Goal: Information Seeking & Learning: Learn about a topic

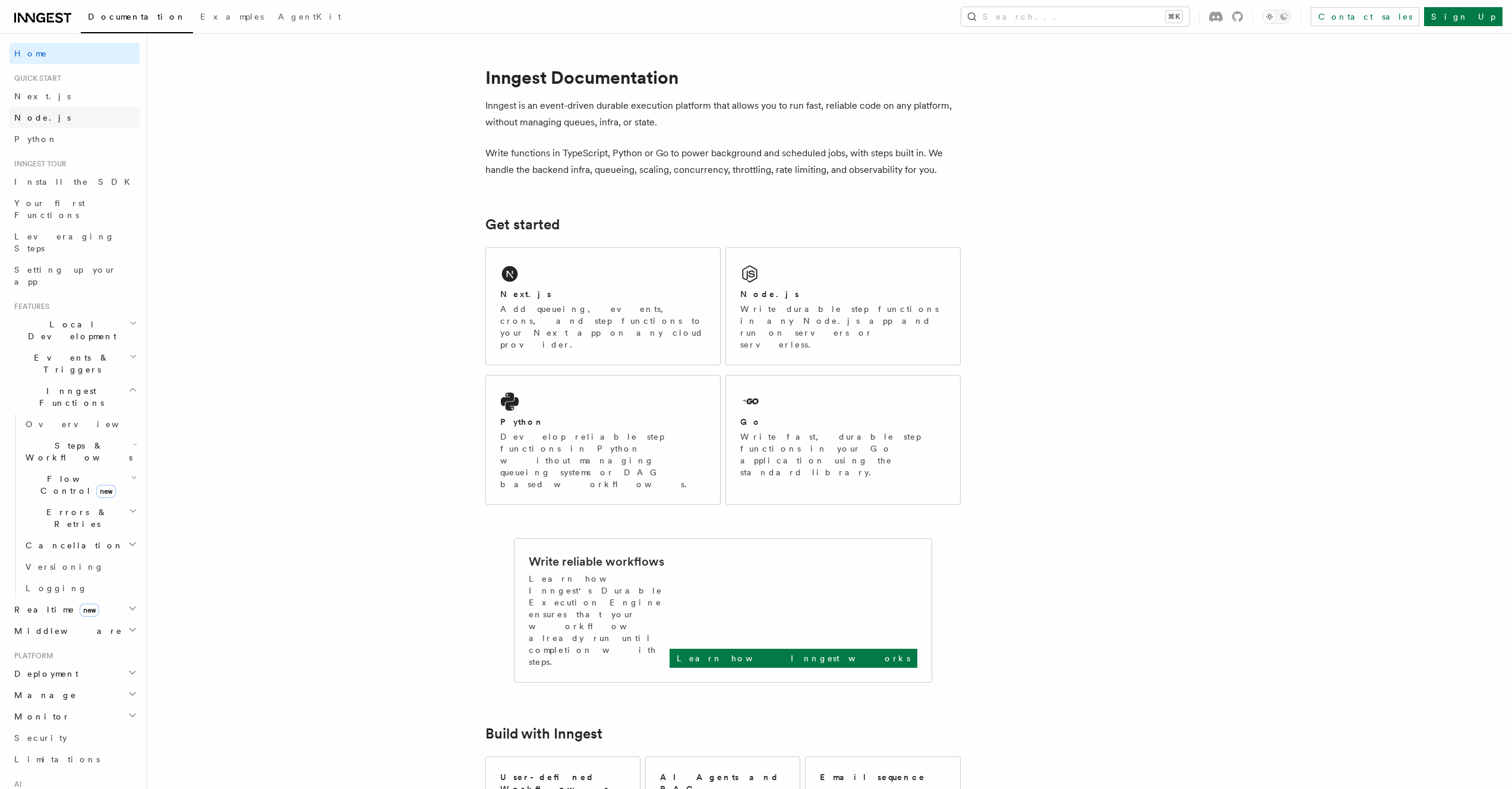
click at [76, 114] on link "Node.js" at bounding box center [74, 117] width 130 height 21
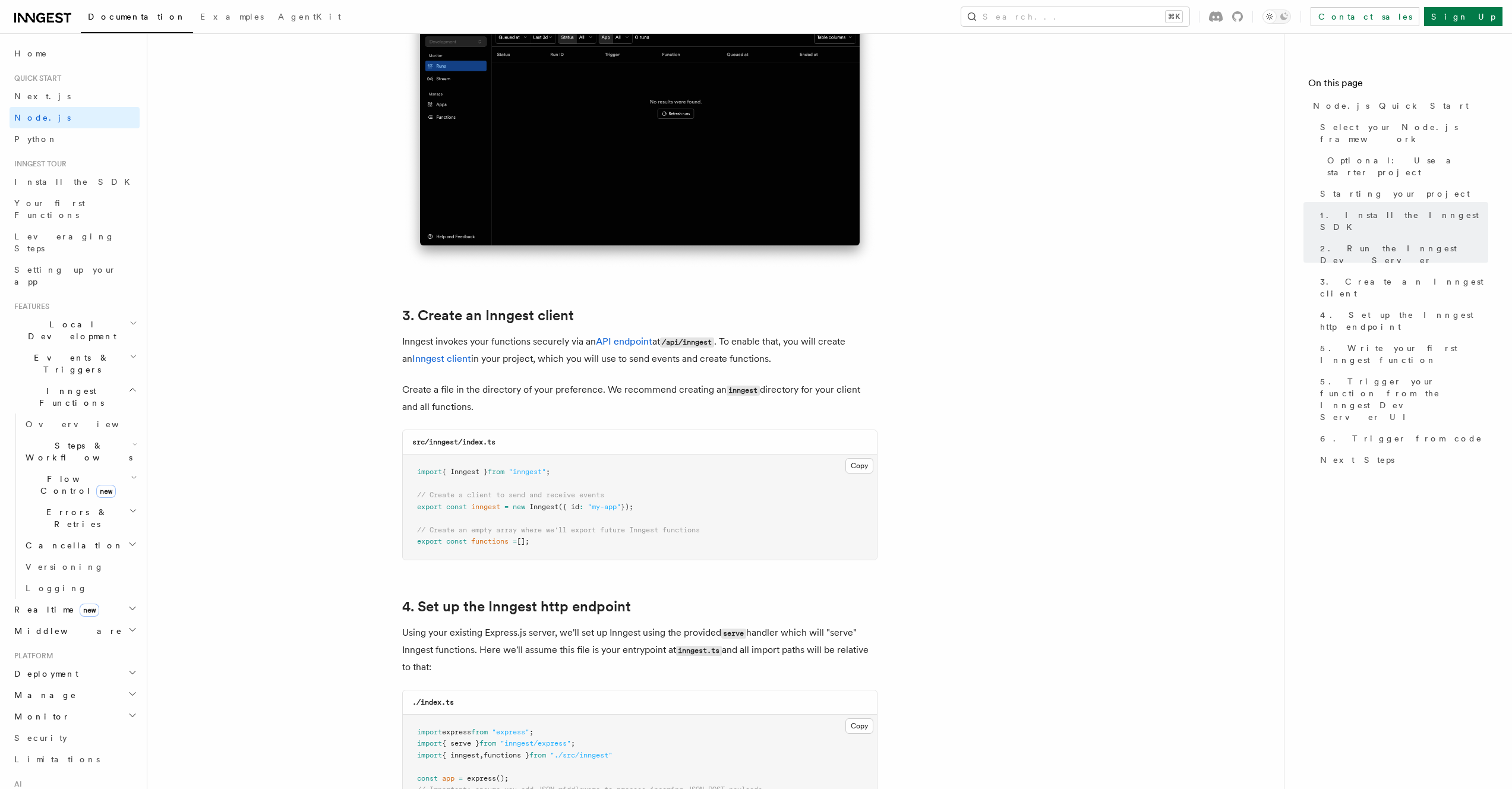
scroll to position [1316, 0]
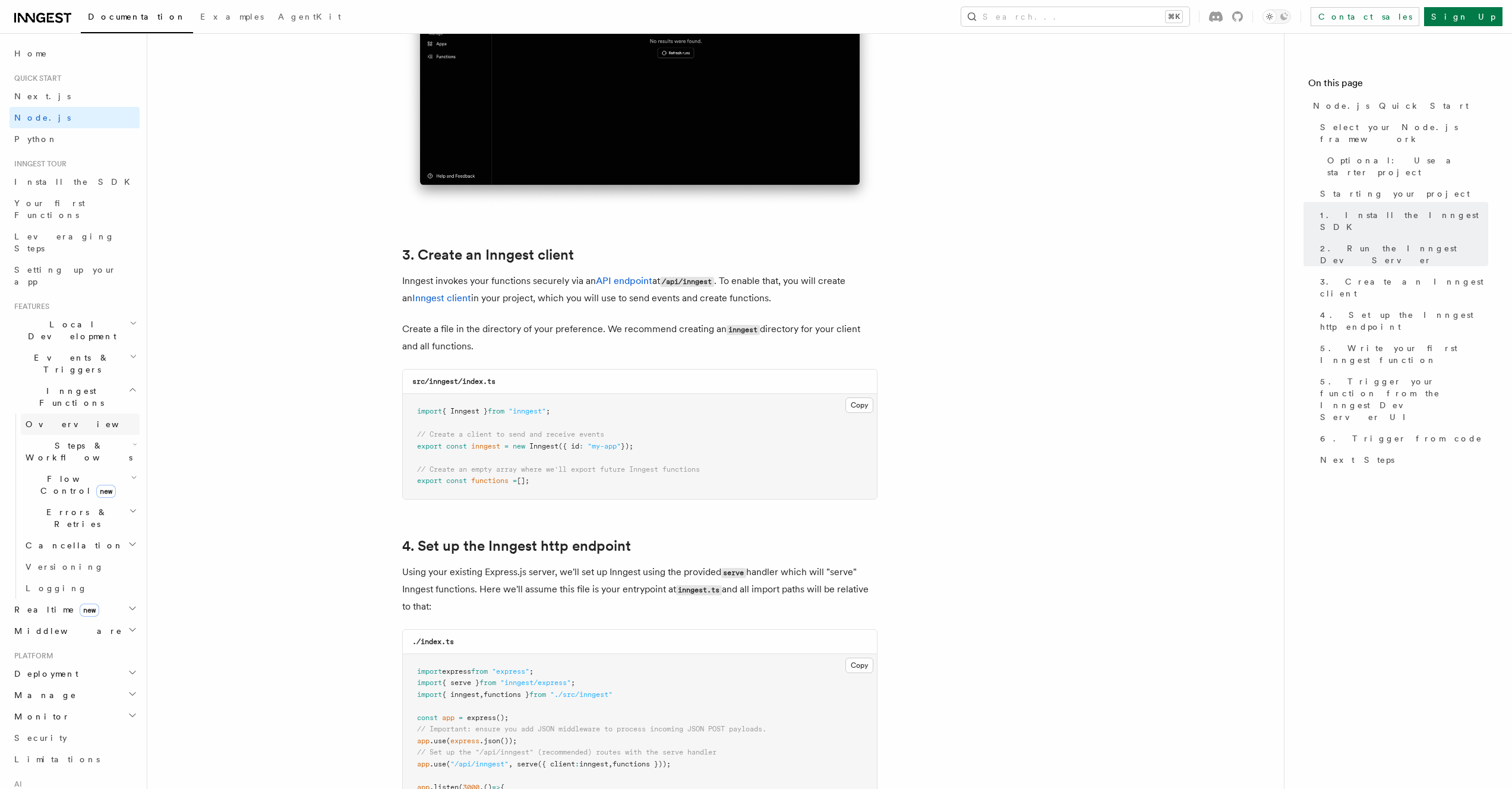
click at [47, 419] on span "Overview" at bounding box center [86, 423] width 122 height 9
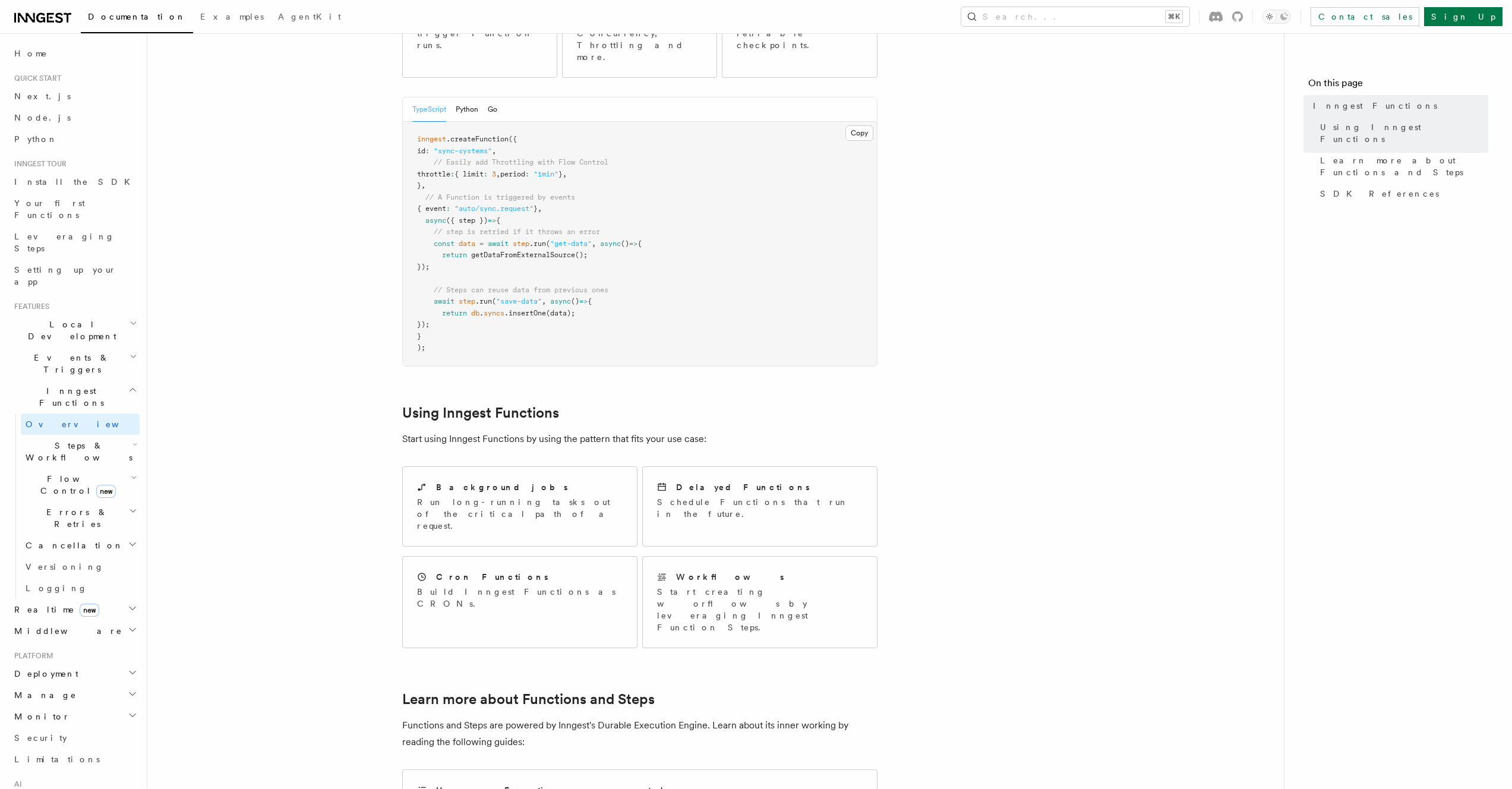
scroll to position [301, 0]
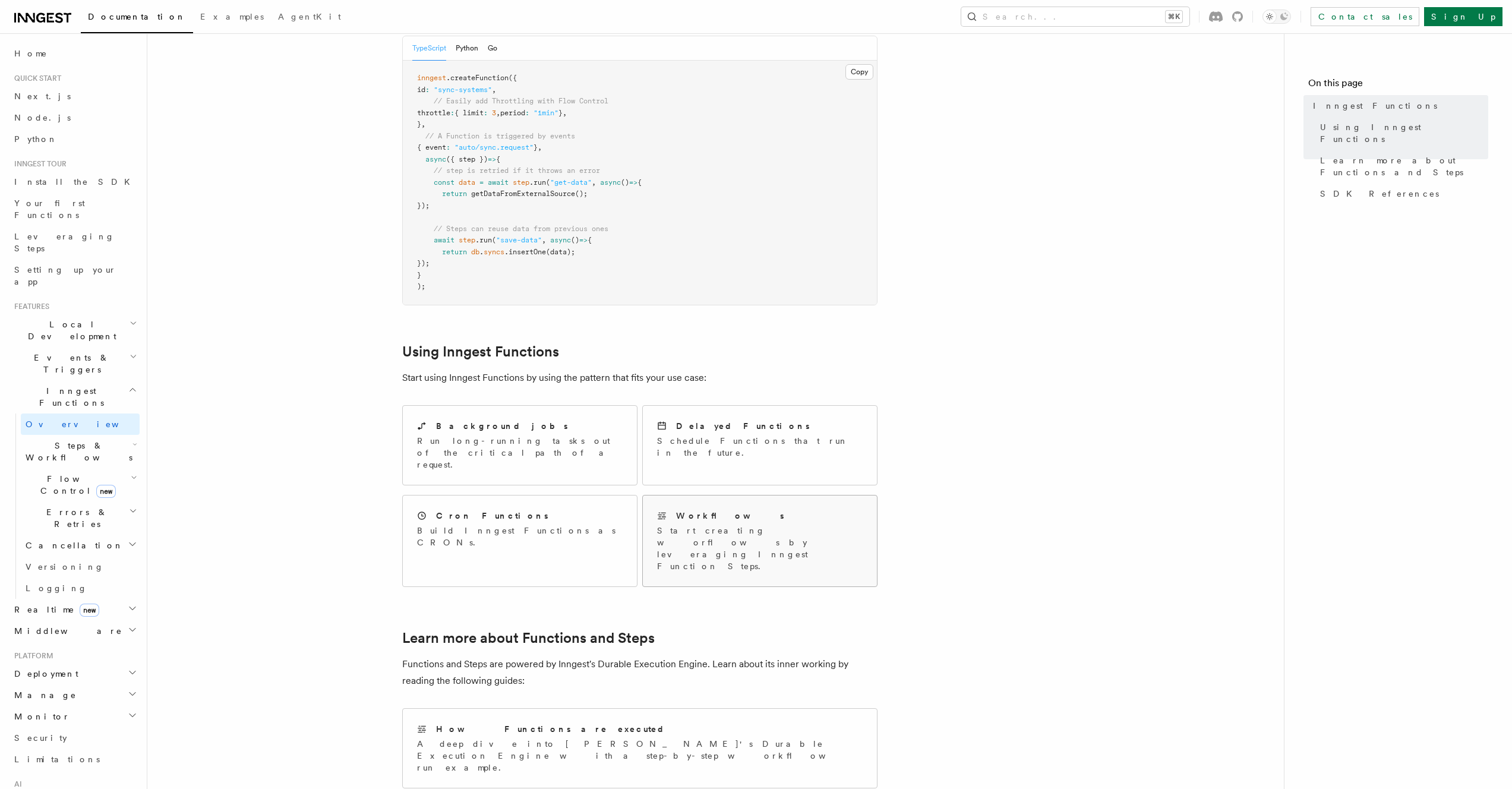
click at [691, 525] on p "Start creating worflows by leveraging Inngest Function Steps." at bounding box center [759, 548] width 206 height 47
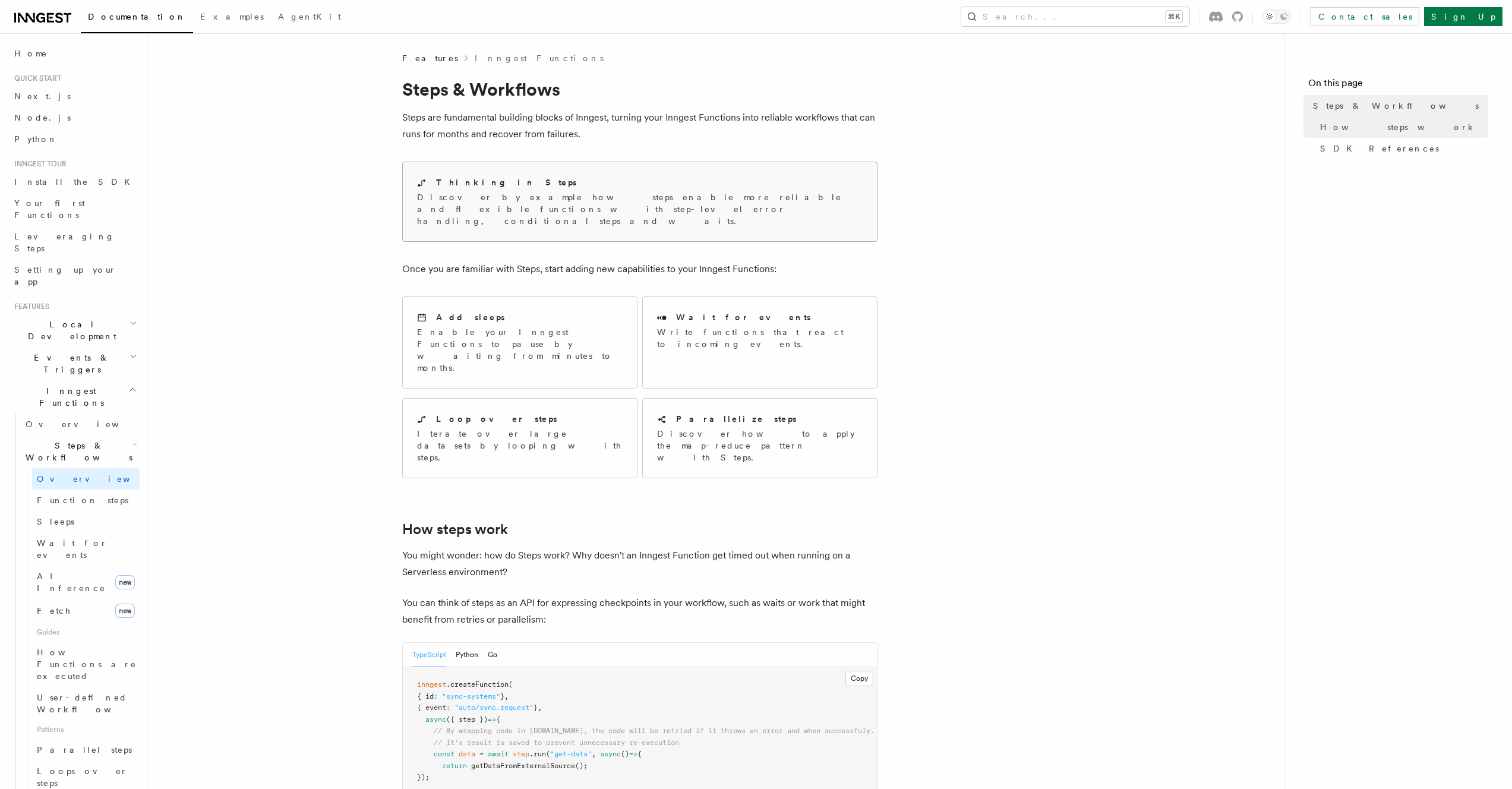
click at [724, 192] on p "Discover by example how steps enable more reliable and flexible functions with …" at bounding box center [640, 209] width 445 height 35
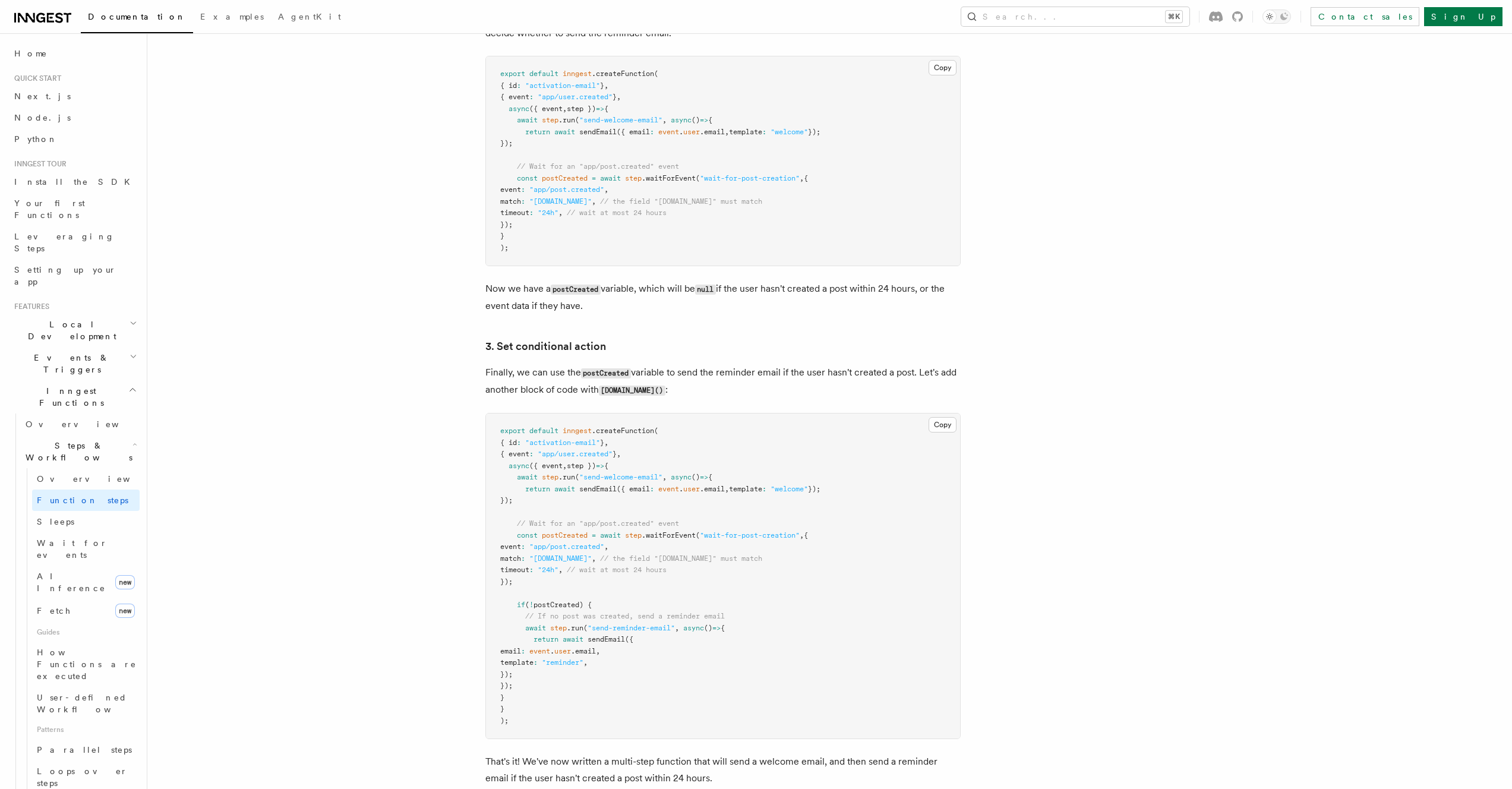
scroll to position [1398, 0]
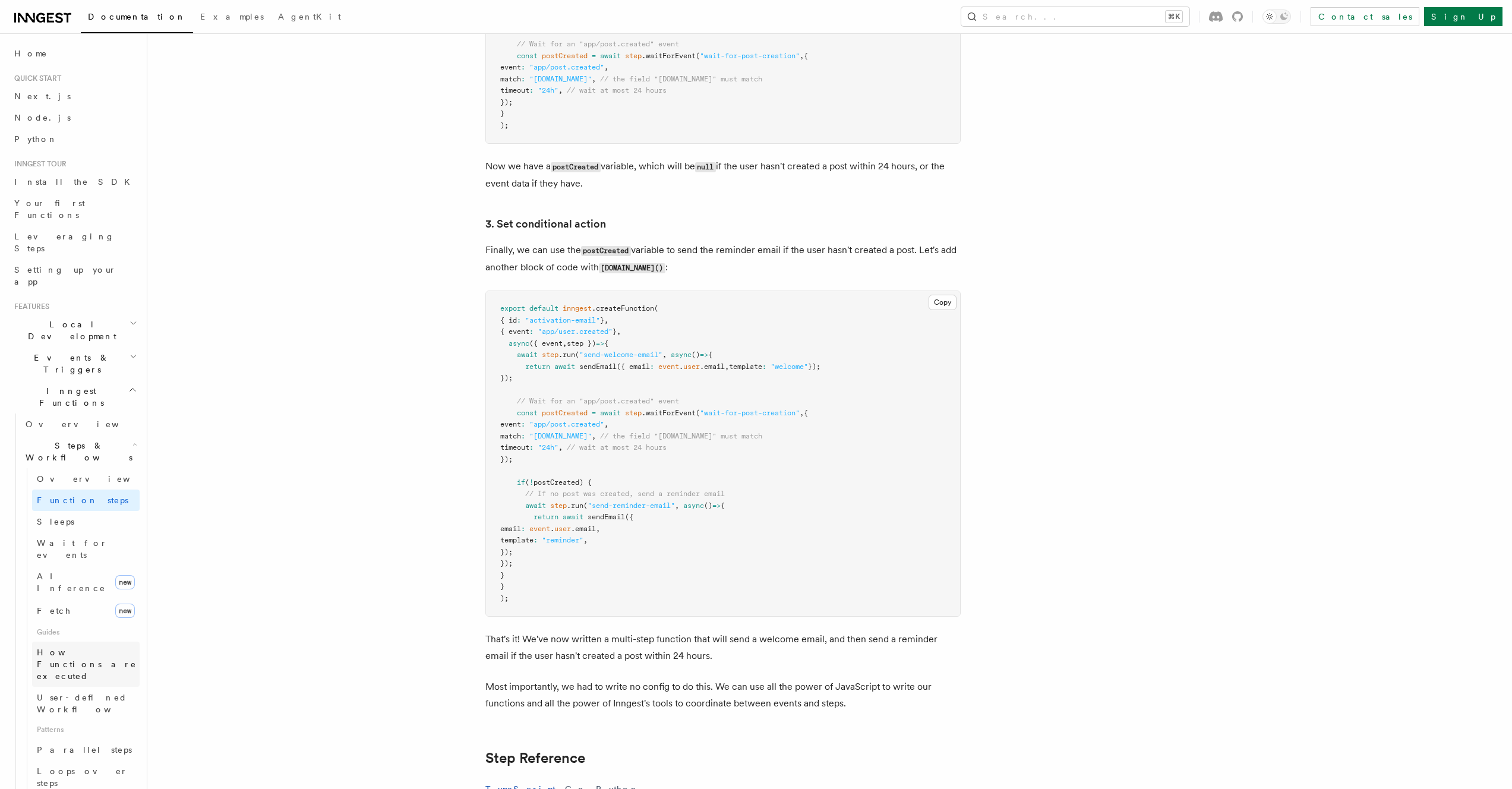
click at [71, 646] on span "How Functions are executed" at bounding box center [88, 664] width 102 height 35
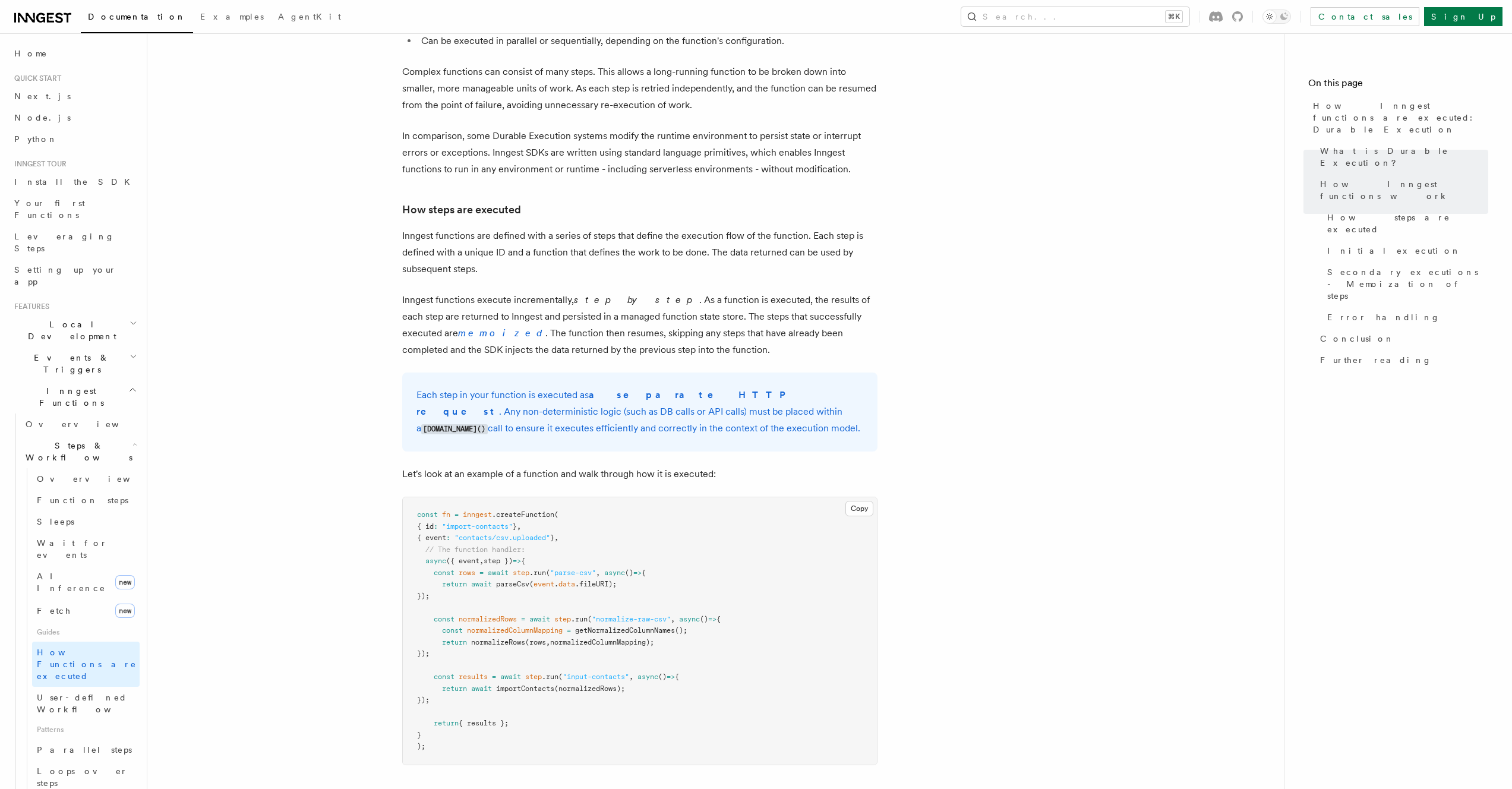
scroll to position [591, 0]
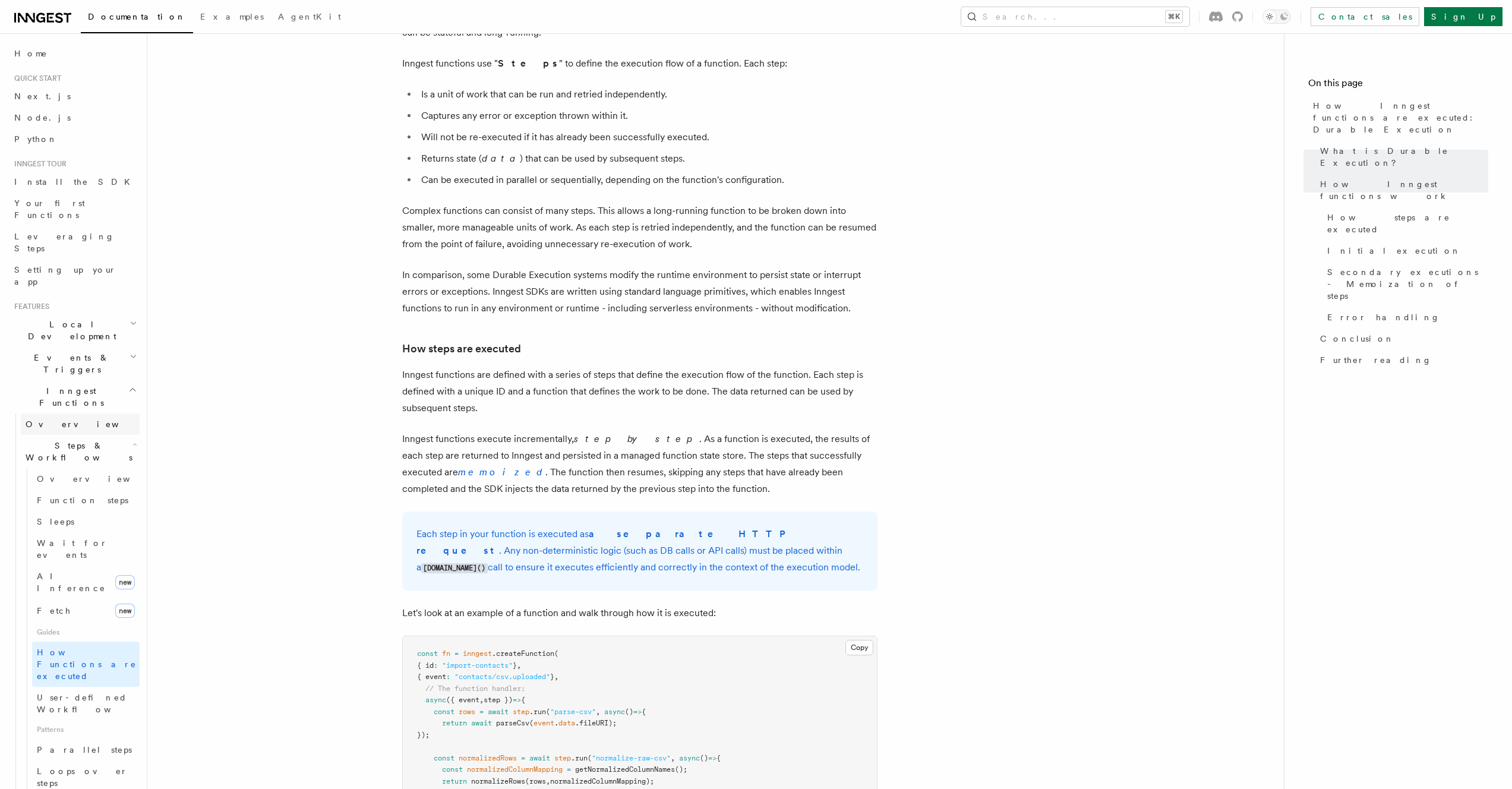
click at [53, 419] on span "Overview" at bounding box center [86, 423] width 122 height 9
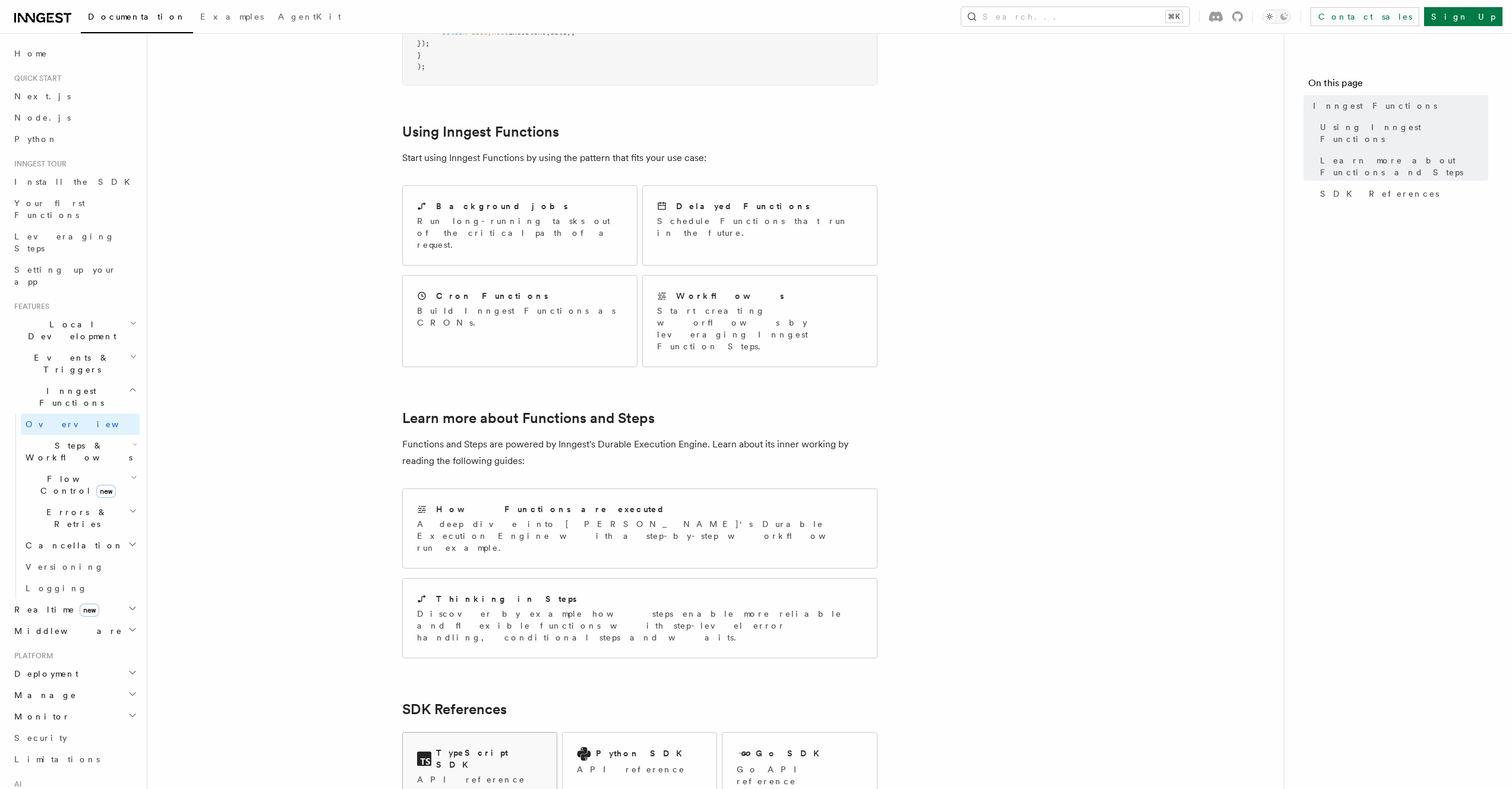
scroll to position [629, 0]
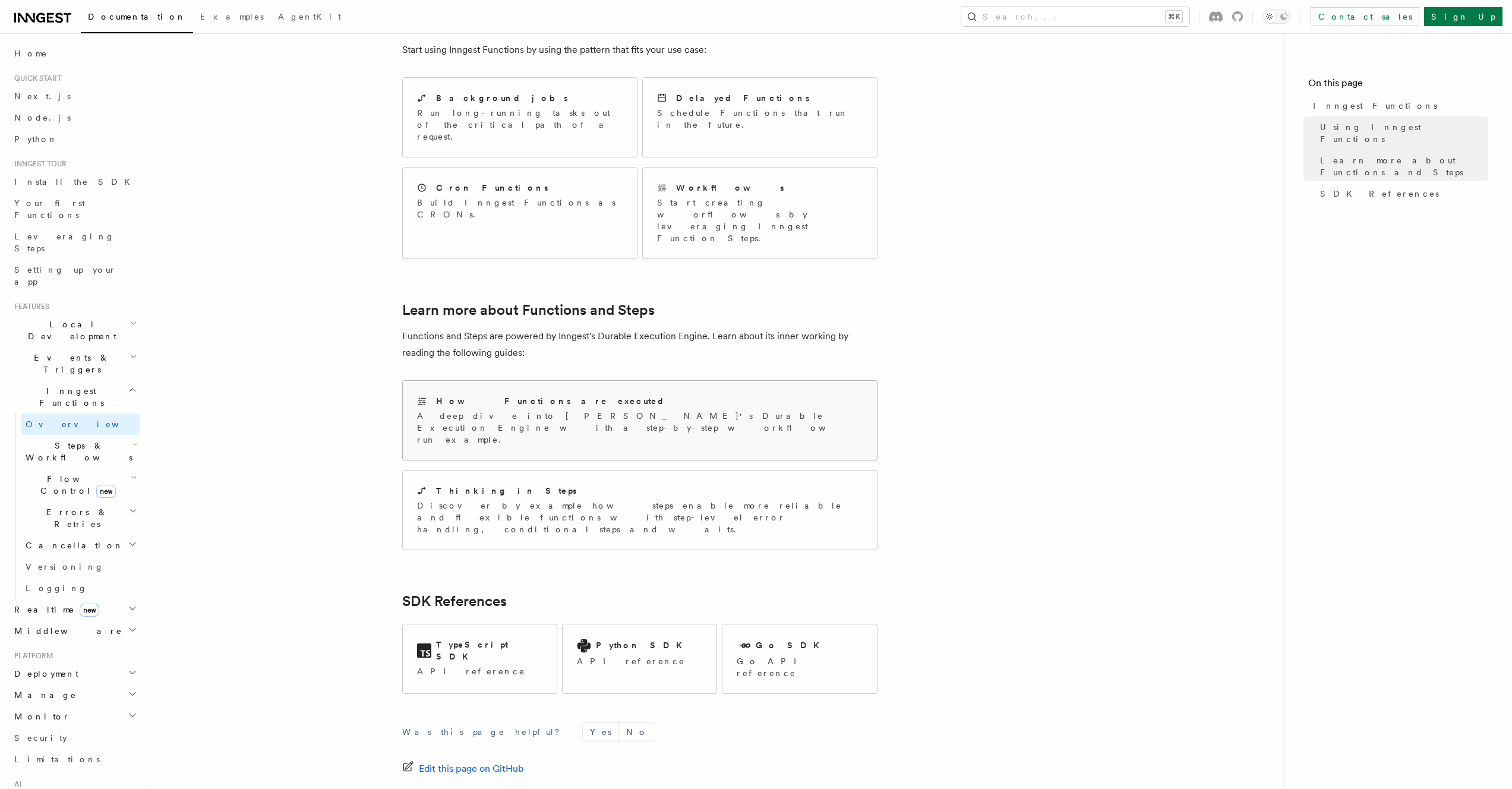
click at [481, 381] on div "How Functions are executed A deep dive into Inngest's Durable Execution Engine …" at bounding box center [640, 421] width 474 height 79
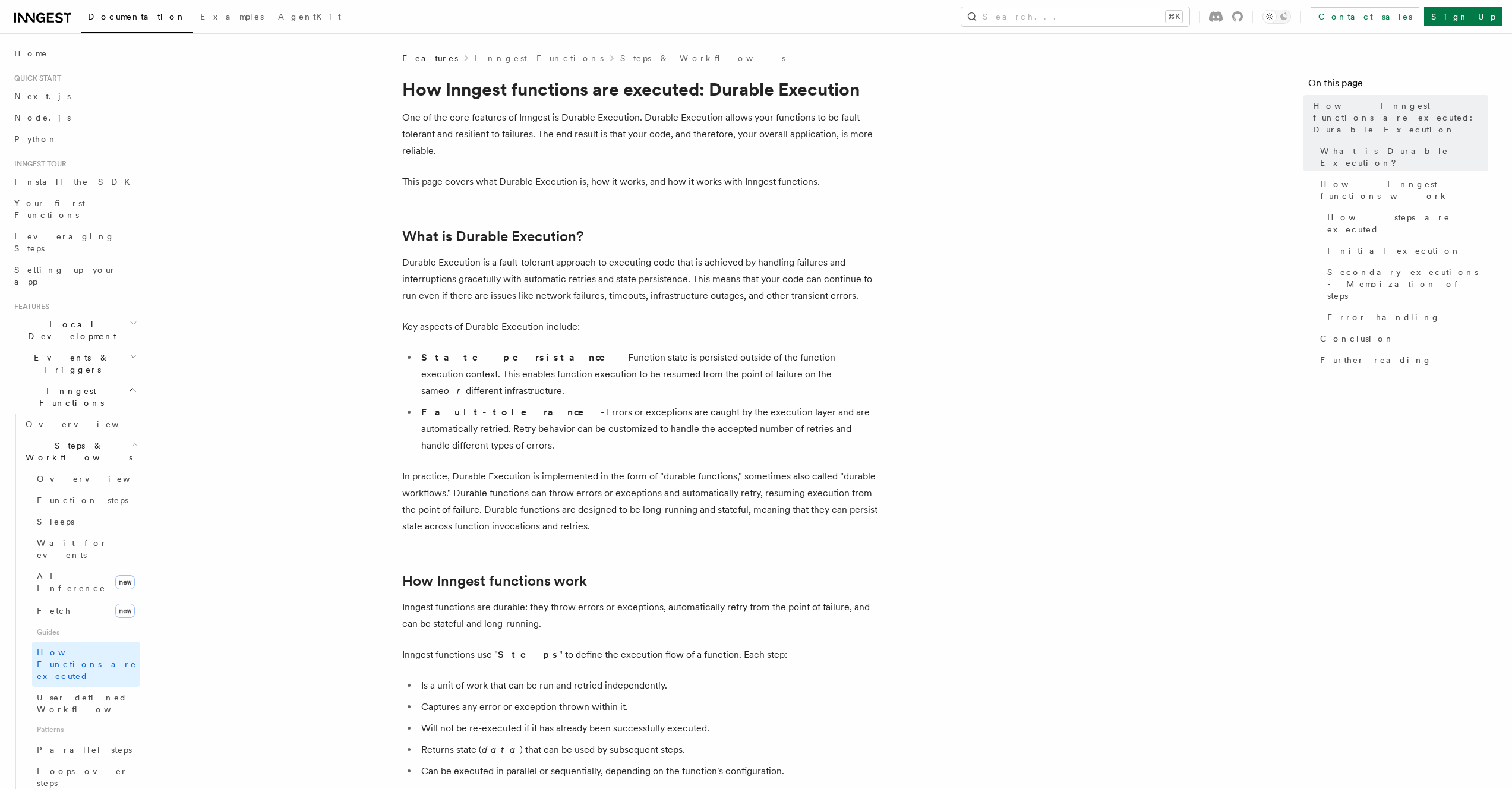
drag, startPoint x: 512, startPoint y: 190, endPoint x: 677, endPoint y: 226, distance: 168.9
drag, startPoint x: 676, startPoint y: 226, endPoint x: 322, endPoint y: 208, distance: 354.5
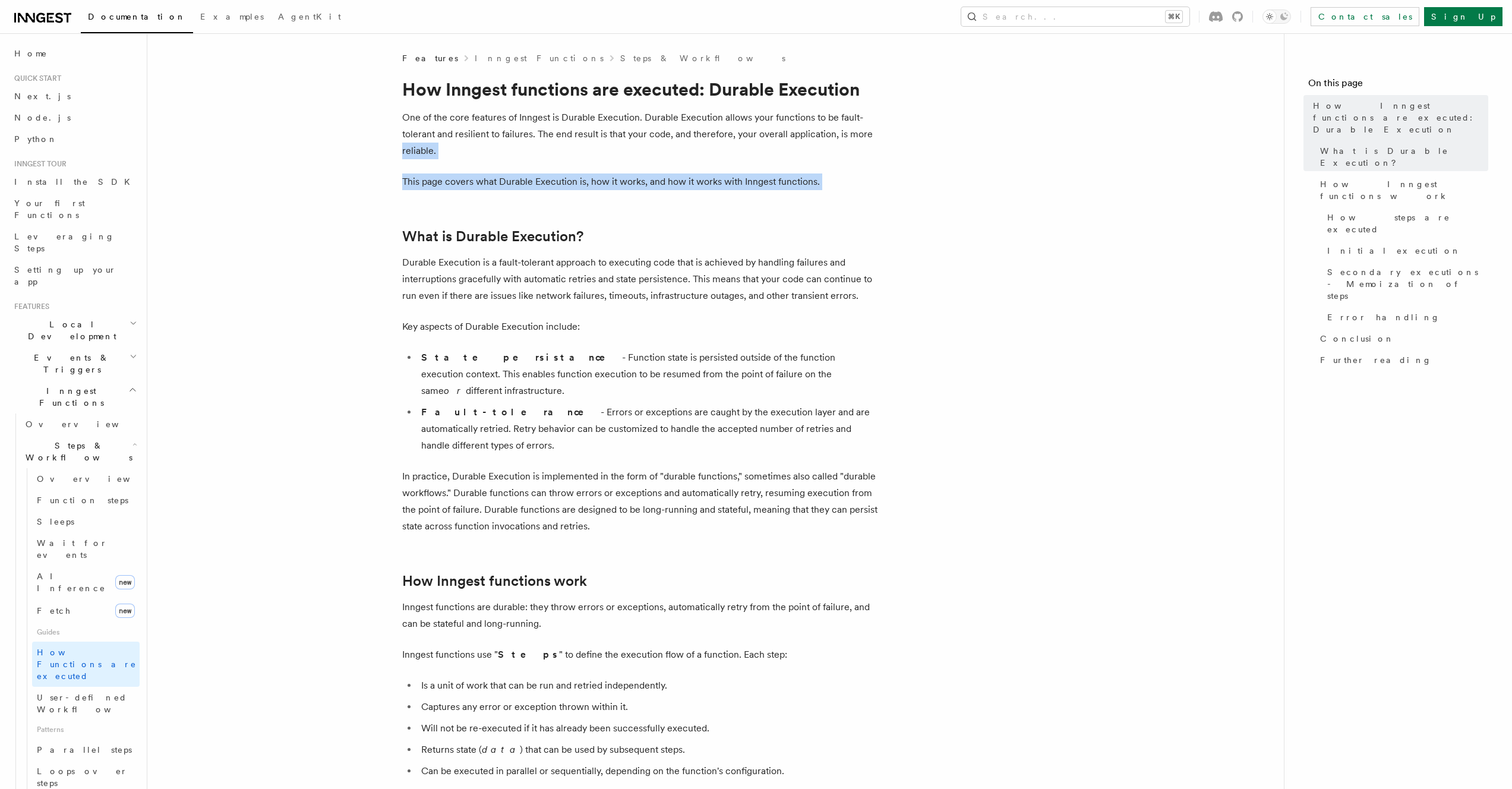
drag, startPoint x: 370, startPoint y: 147, endPoint x: 700, endPoint y: 250, distance: 345.7
drag, startPoint x: 705, startPoint y: 250, endPoint x: 606, endPoint y: 151, distance: 140.0
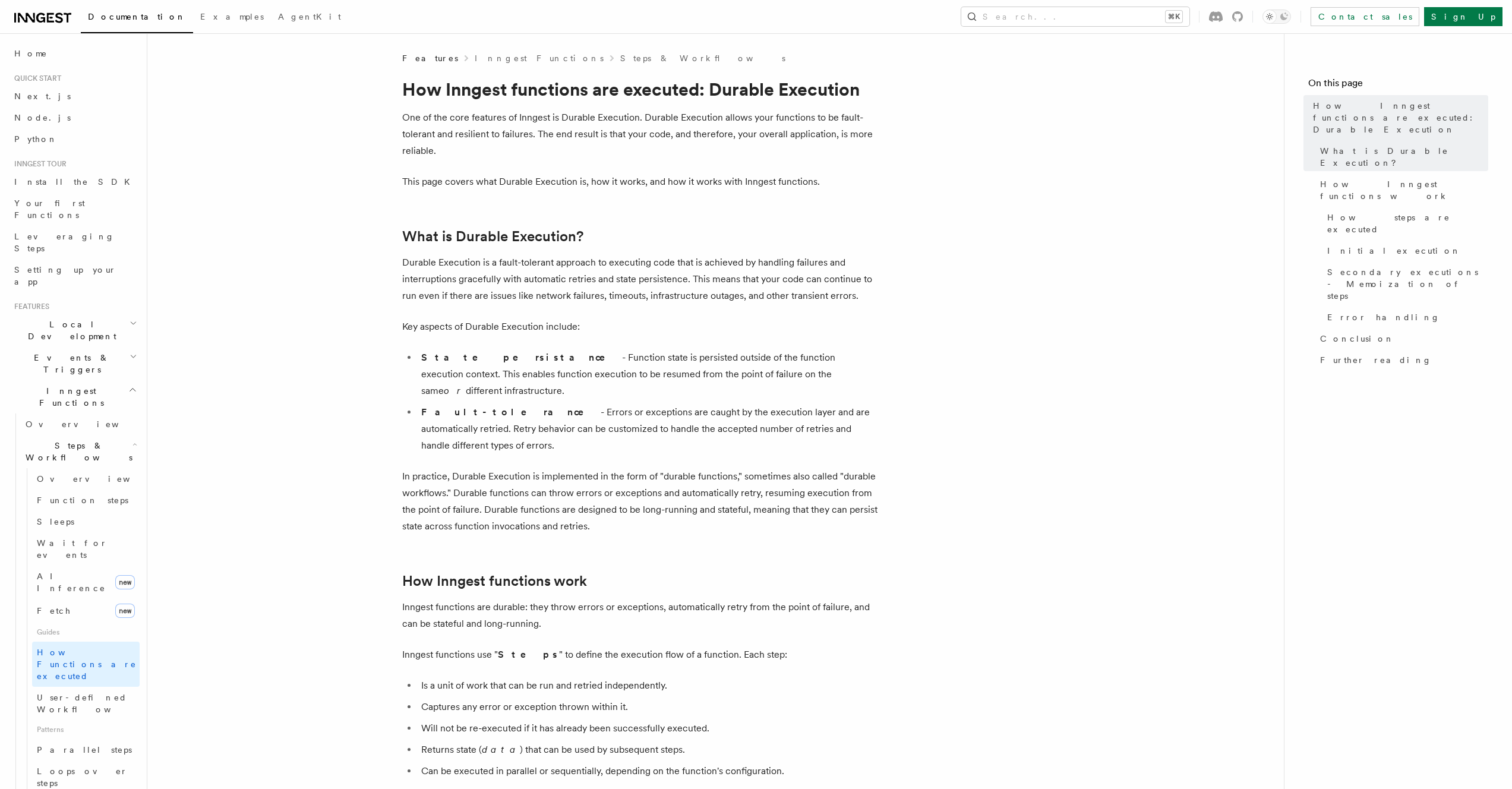
drag, startPoint x: 657, startPoint y: 163, endPoint x: 918, endPoint y: 233, distance: 270.2
drag, startPoint x: 918, startPoint y: 233, endPoint x: 934, endPoint y: 240, distance: 17.5
drag, startPoint x: 892, startPoint y: 414, endPoint x: 985, endPoint y: 454, distance: 101.2
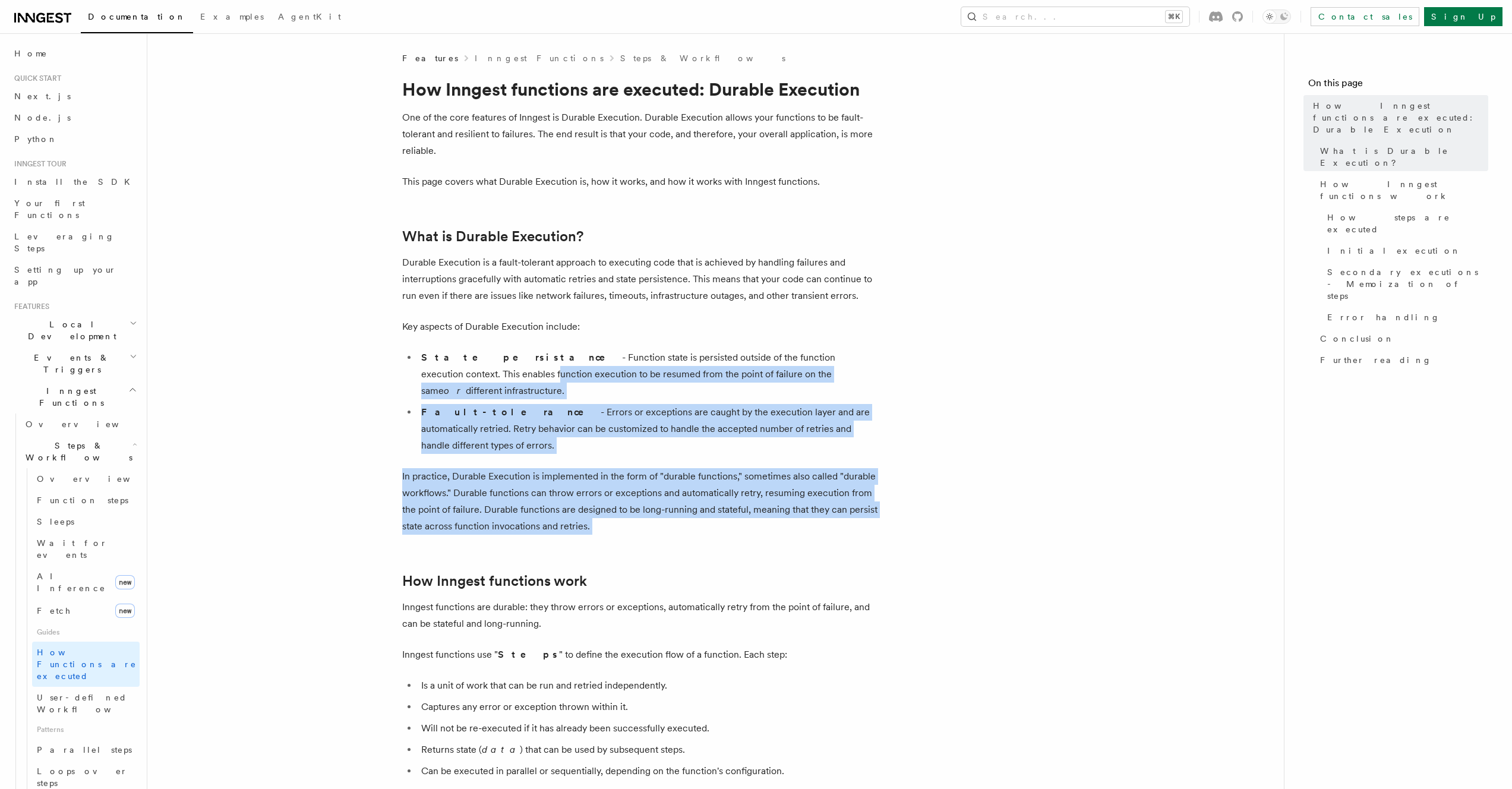
drag, startPoint x: 399, startPoint y: 378, endPoint x: 604, endPoint y: 510, distance: 243.8
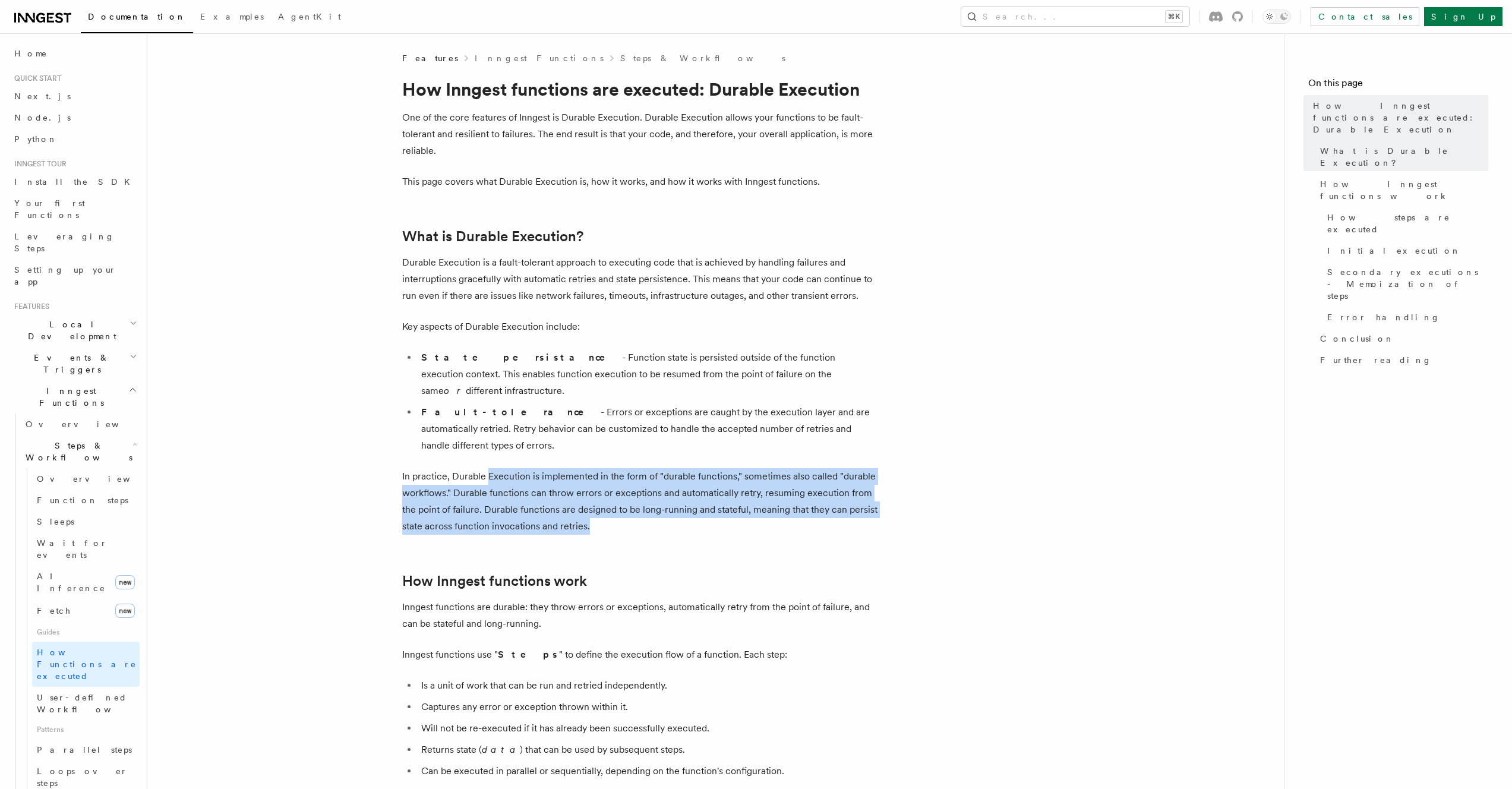
drag, startPoint x: 495, startPoint y: 444, endPoint x: 629, endPoint y: 497, distance: 144.1
click at [629, 497] on p "In practice, Durable Execution is implemented in the form of "durable functions…" at bounding box center [640, 501] width 475 height 66
click at [629, 496] on p "In practice, Durable Execution is implemented in the form of "durable functions…" at bounding box center [640, 501] width 475 height 66
drag, startPoint x: 599, startPoint y: 497, endPoint x: 806, endPoint y: 550, distance: 213.7
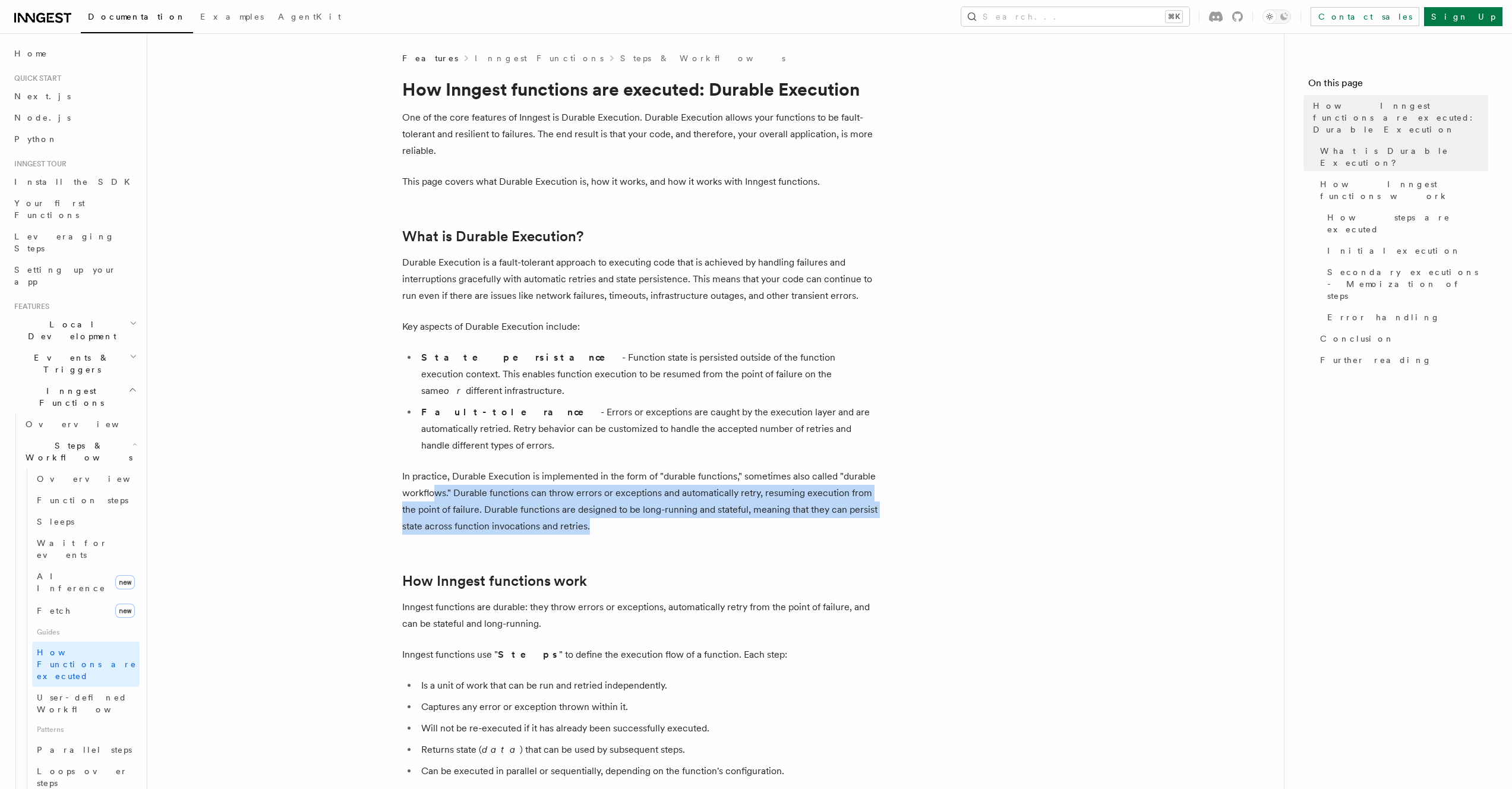
drag, startPoint x: 433, startPoint y: 460, endPoint x: 591, endPoint y: 494, distance: 161.6
click at [591, 494] on p "In practice, Durable Execution is implemented in the form of "durable functions…" at bounding box center [640, 501] width 475 height 66
click at [627, 498] on p "In practice, Durable Execution is implemented in the form of "durable functions…" at bounding box center [640, 501] width 475 height 66
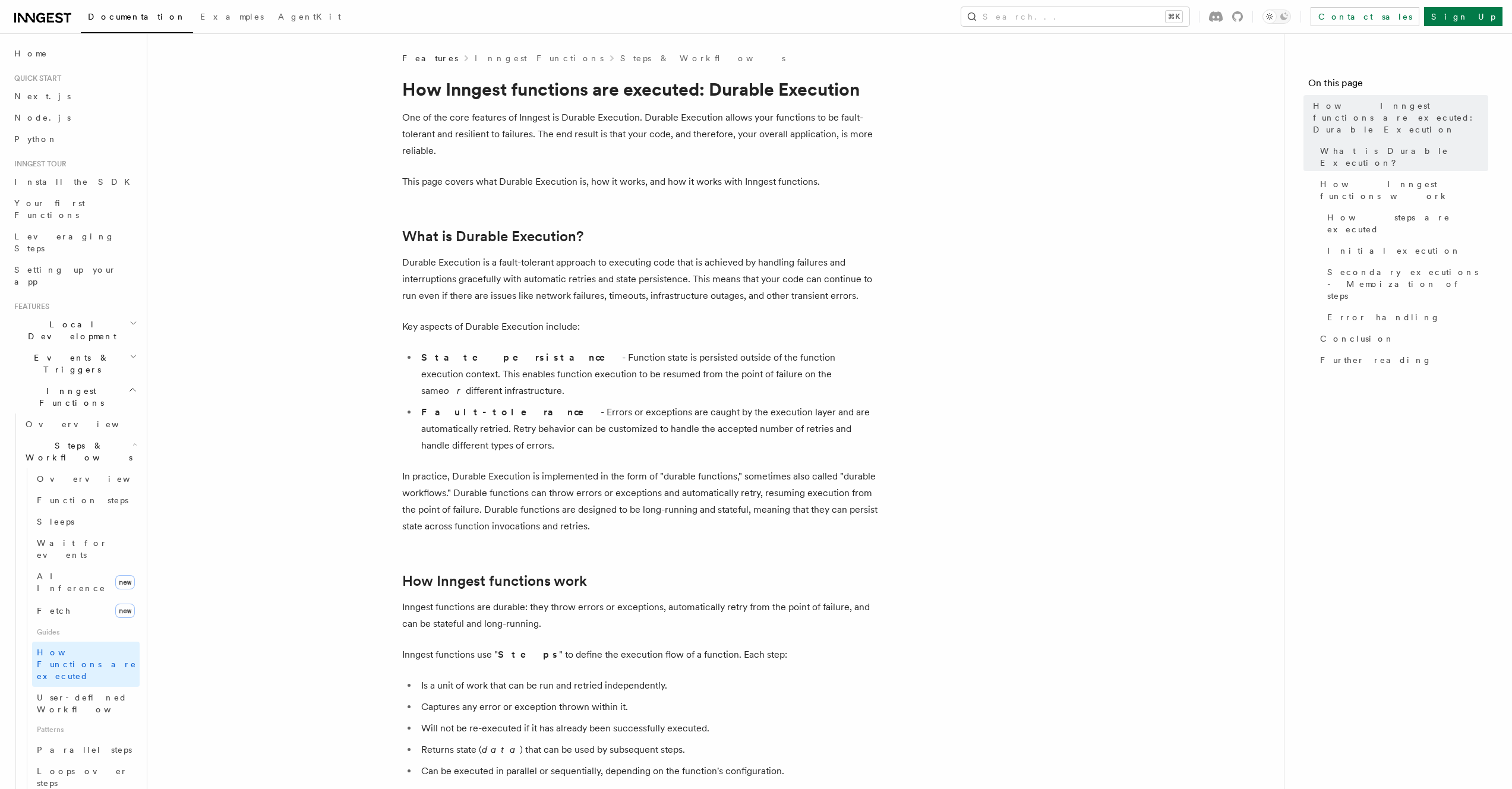
click at [635, 468] on p "In practice, Durable Execution is implemented in the form of "durable functions…" at bounding box center [640, 501] width 475 height 66
click at [618, 468] on p "In practice, Durable Execution is implemented in the form of "durable functions…" at bounding box center [640, 501] width 475 height 66
click at [497, 677] on ul "Is a unit of work that can be run and retried independently. Captures any error…" at bounding box center [640, 728] width 475 height 103
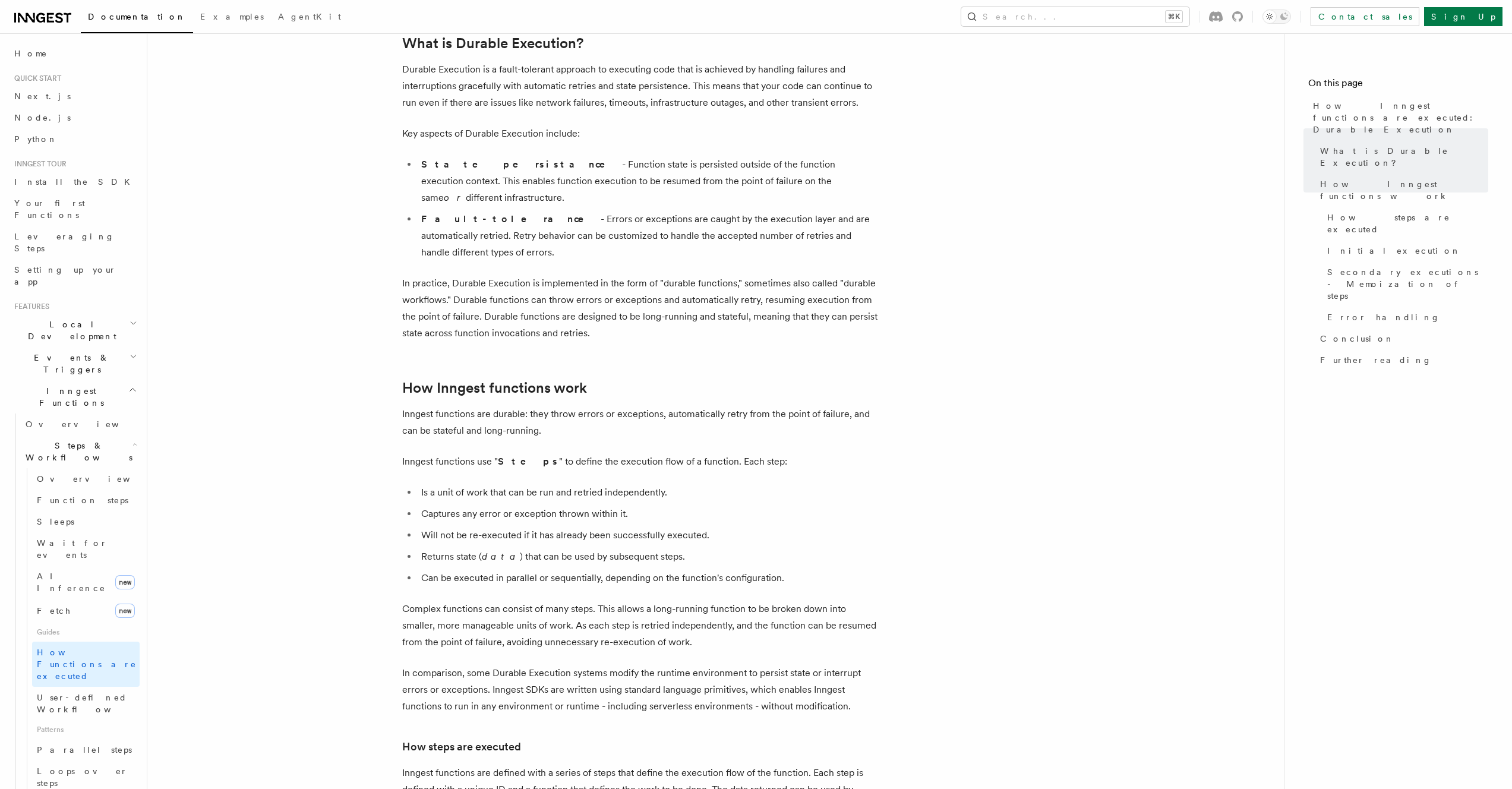
scroll to position [392, 0]
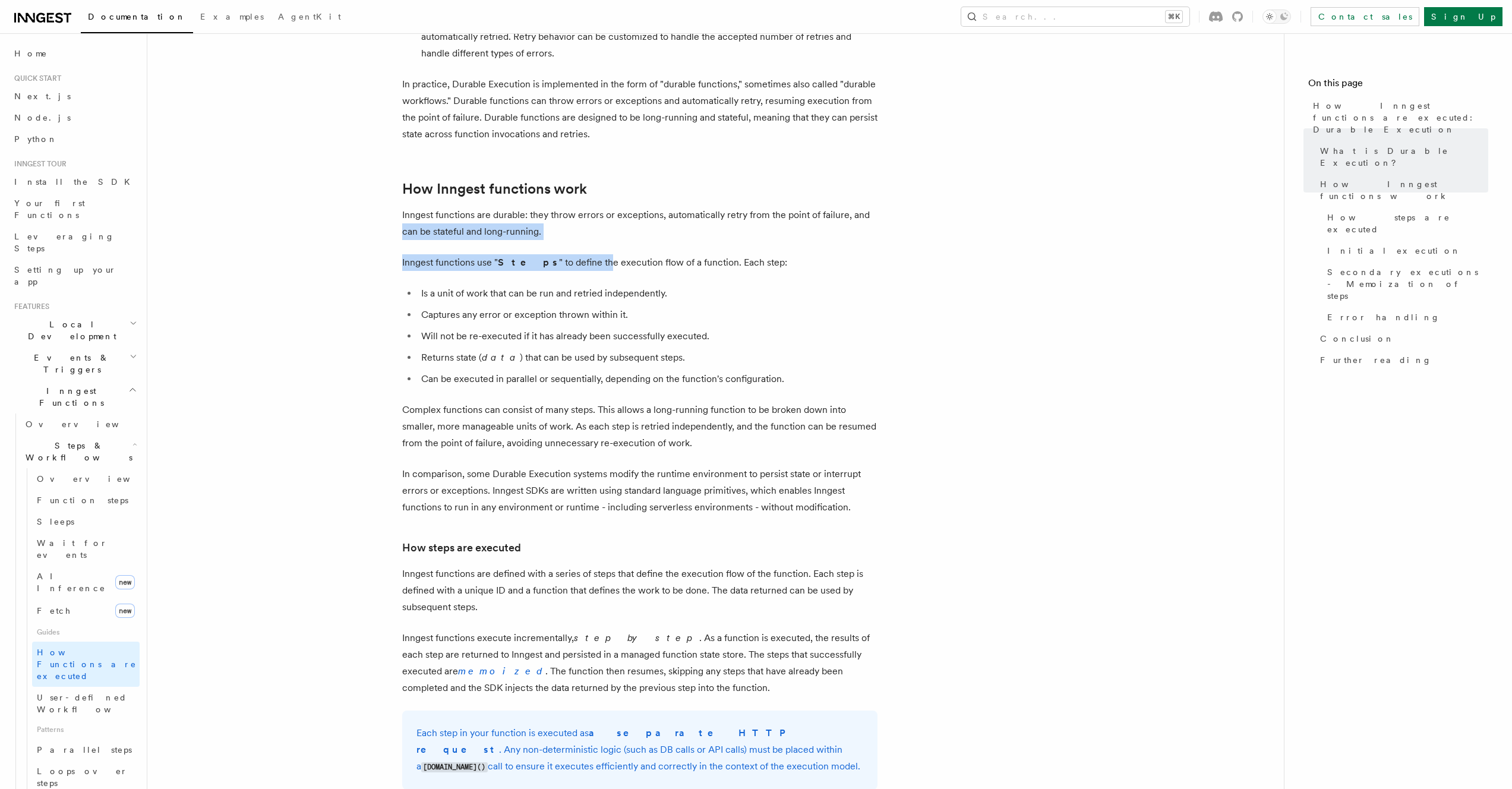
drag, startPoint x: 449, startPoint y: 203, endPoint x: 579, endPoint y: 222, distance: 131.4
drag, startPoint x: 587, startPoint y: 226, endPoint x: 641, endPoint y: 231, distance: 54.2
click at [609, 255] on p "Inngest functions use " Steps " to define the execution flow of a function. Eac…" at bounding box center [640, 263] width 475 height 17
drag, startPoint x: 697, startPoint y: 242, endPoint x: 762, endPoint y: 248, distance: 65.3
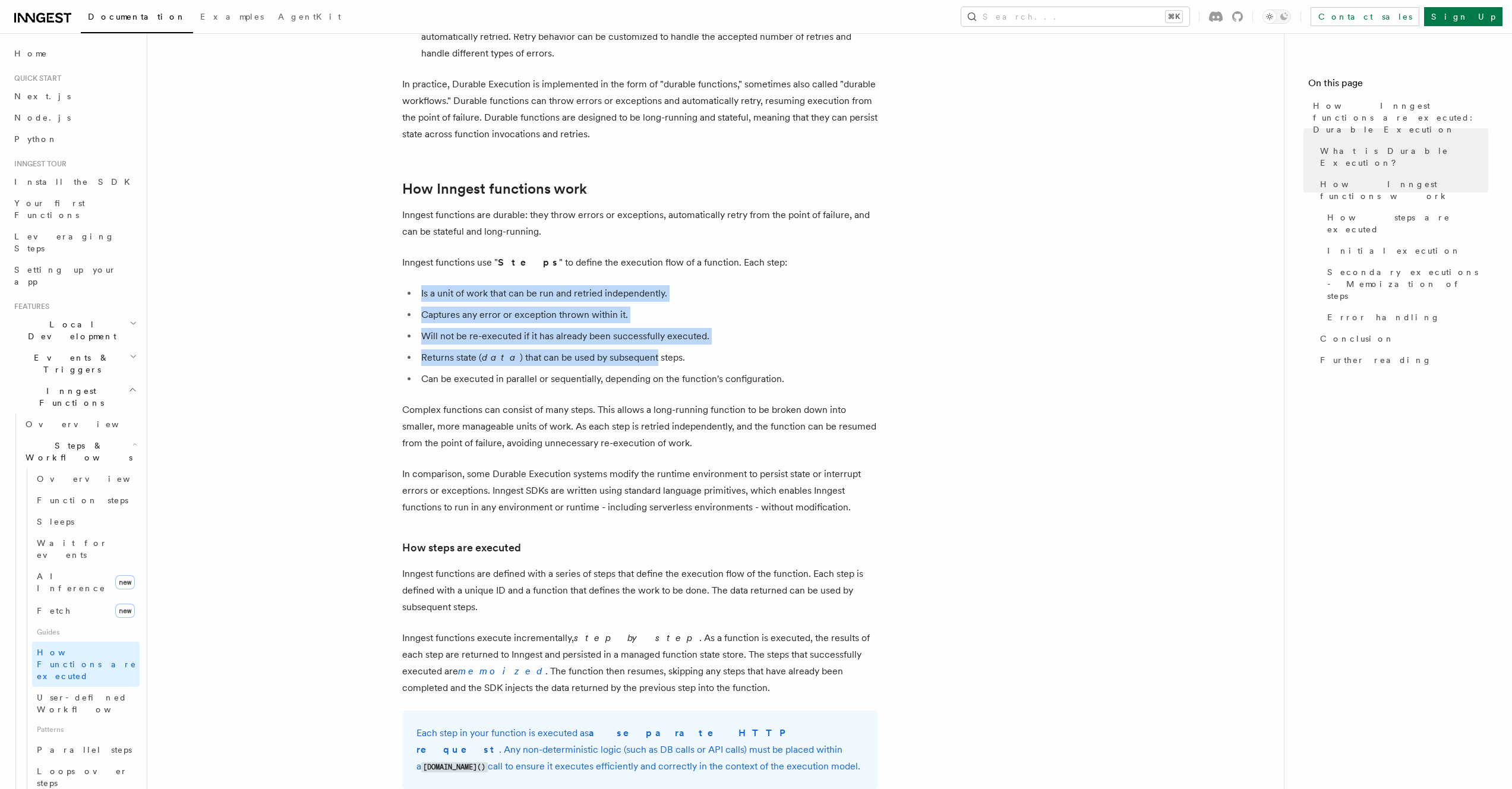
drag, startPoint x: 418, startPoint y: 257, endPoint x: 639, endPoint y: 318, distance: 229.3
click at [639, 318] on ul "Is a unit of work that can be run and retried independently. Captures any error…" at bounding box center [640, 336] width 475 height 103
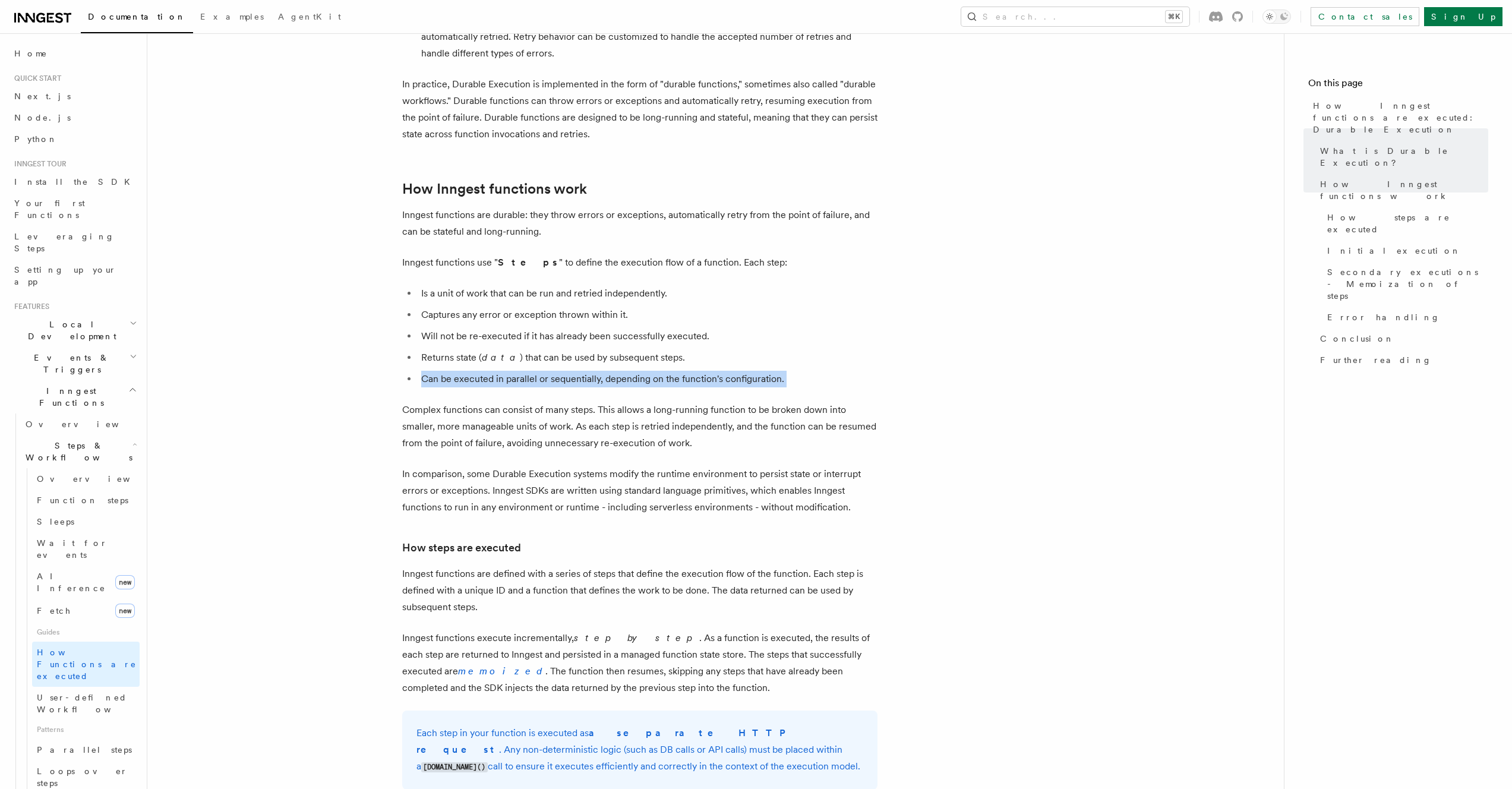
drag, startPoint x: 424, startPoint y: 346, endPoint x: 913, endPoint y: 367, distance: 489.5
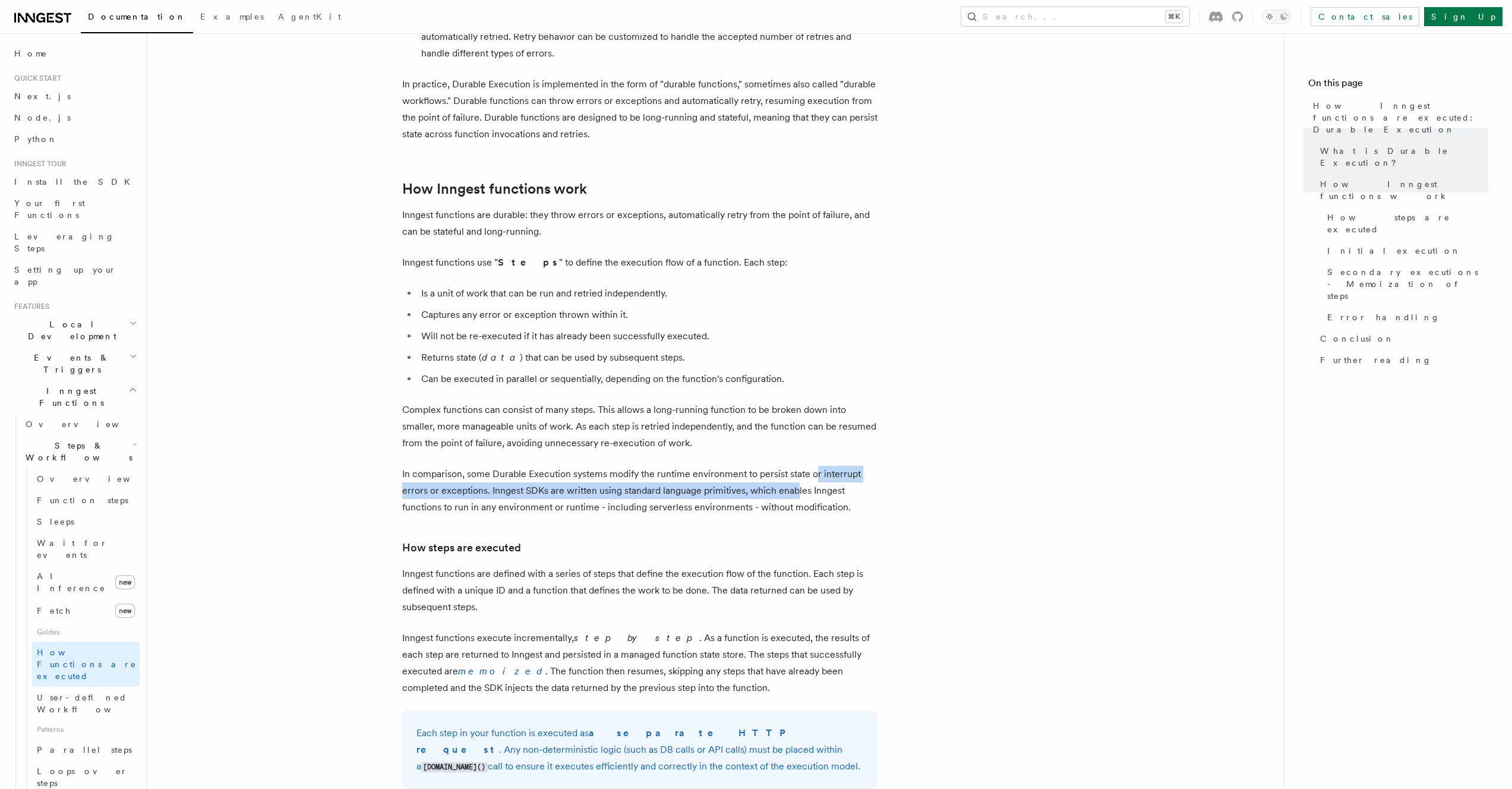
click at [795, 466] on p "In comparison, some Durable Execution systems modify the runtime environment to…" at bounding box center [640, 491] width 475 height 50
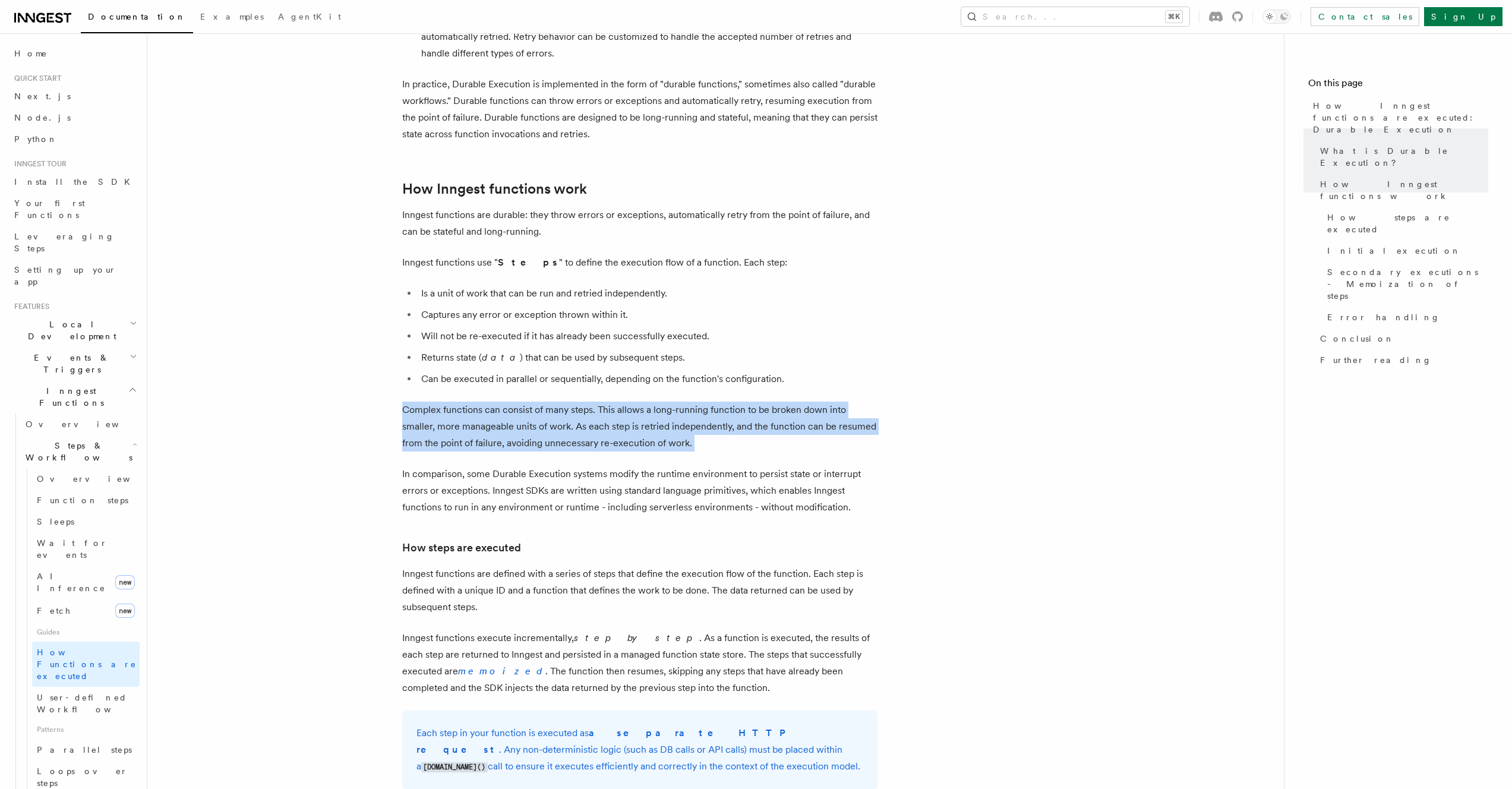
drag, startPoint x: 438, startPoint y: 397, endPoint x: 612, endPoint y: 426, distance: 176.4
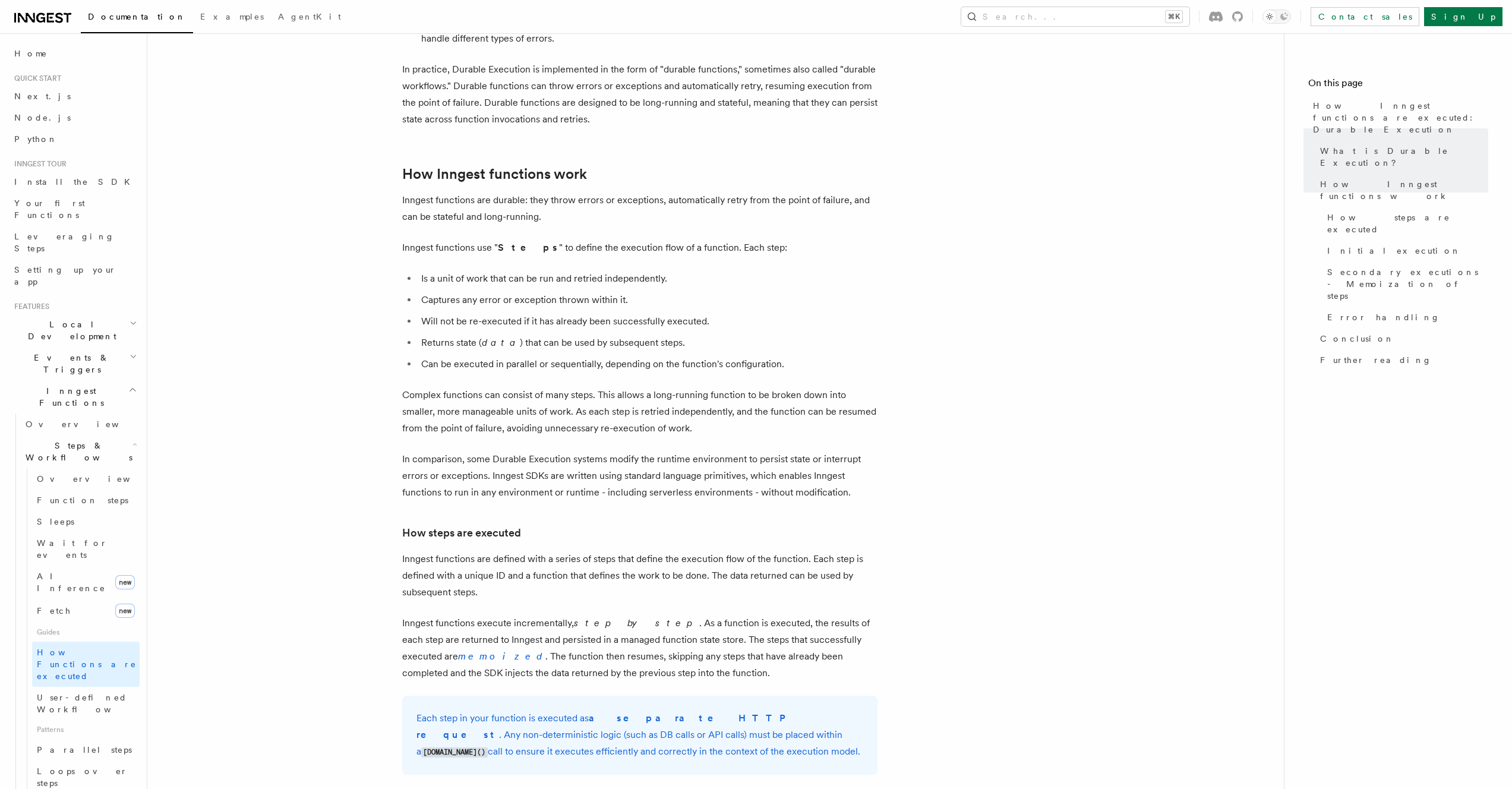
click at [672, 551] on p "Inngest functions are defined with a series of steps that define the execution …" at bounding box center [640, 575] width 475 height 50
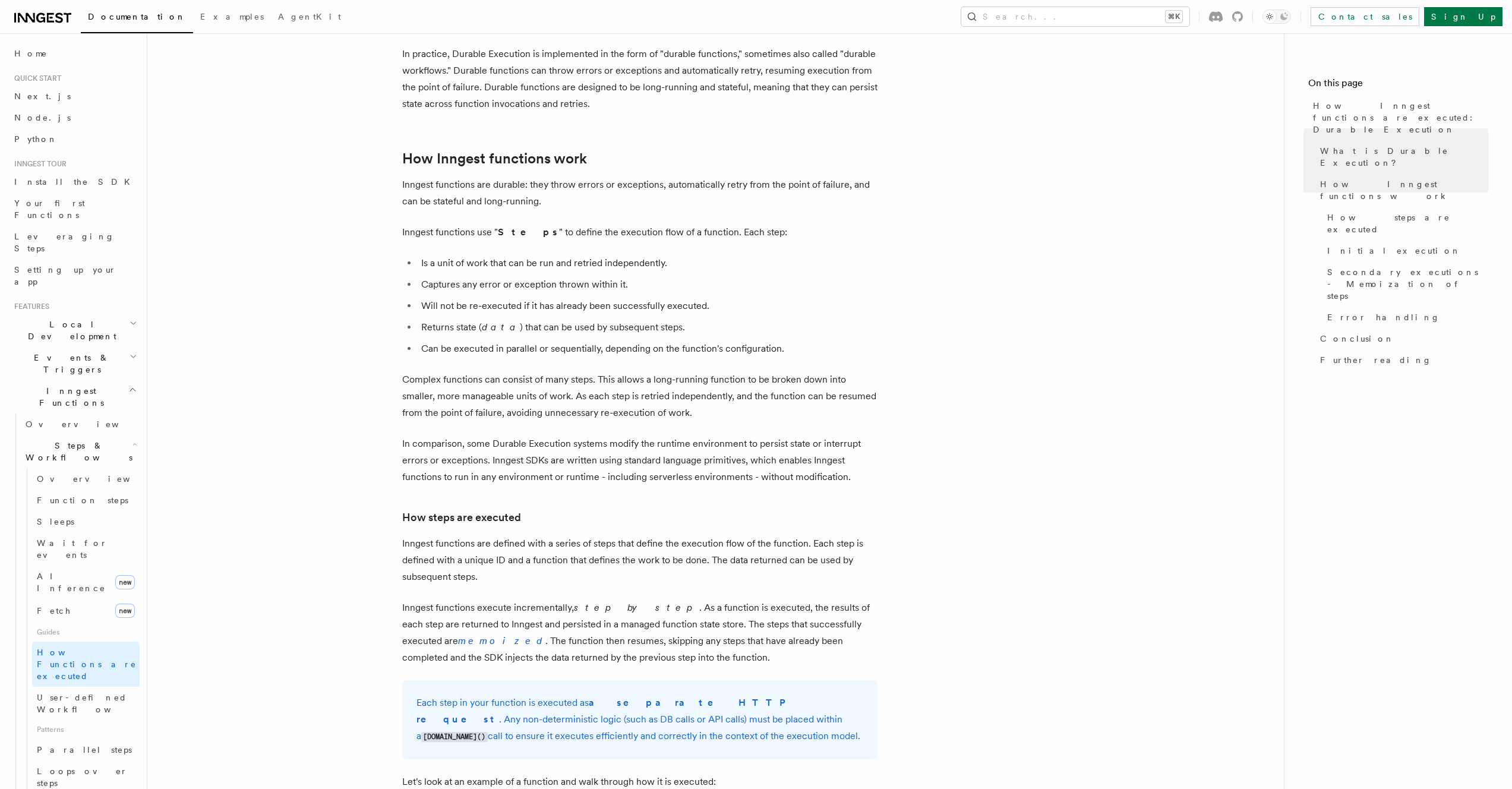
click at [450, 535] on p "Inngest functions are defined with a series of steps that define the execution …" at bounding box center [640, 560] width 475 height 50
click at [451, 535] on p "Inngest functions are defined with a series of steps that define the execution …" at bounding box center [640, 560] width 475 height 50
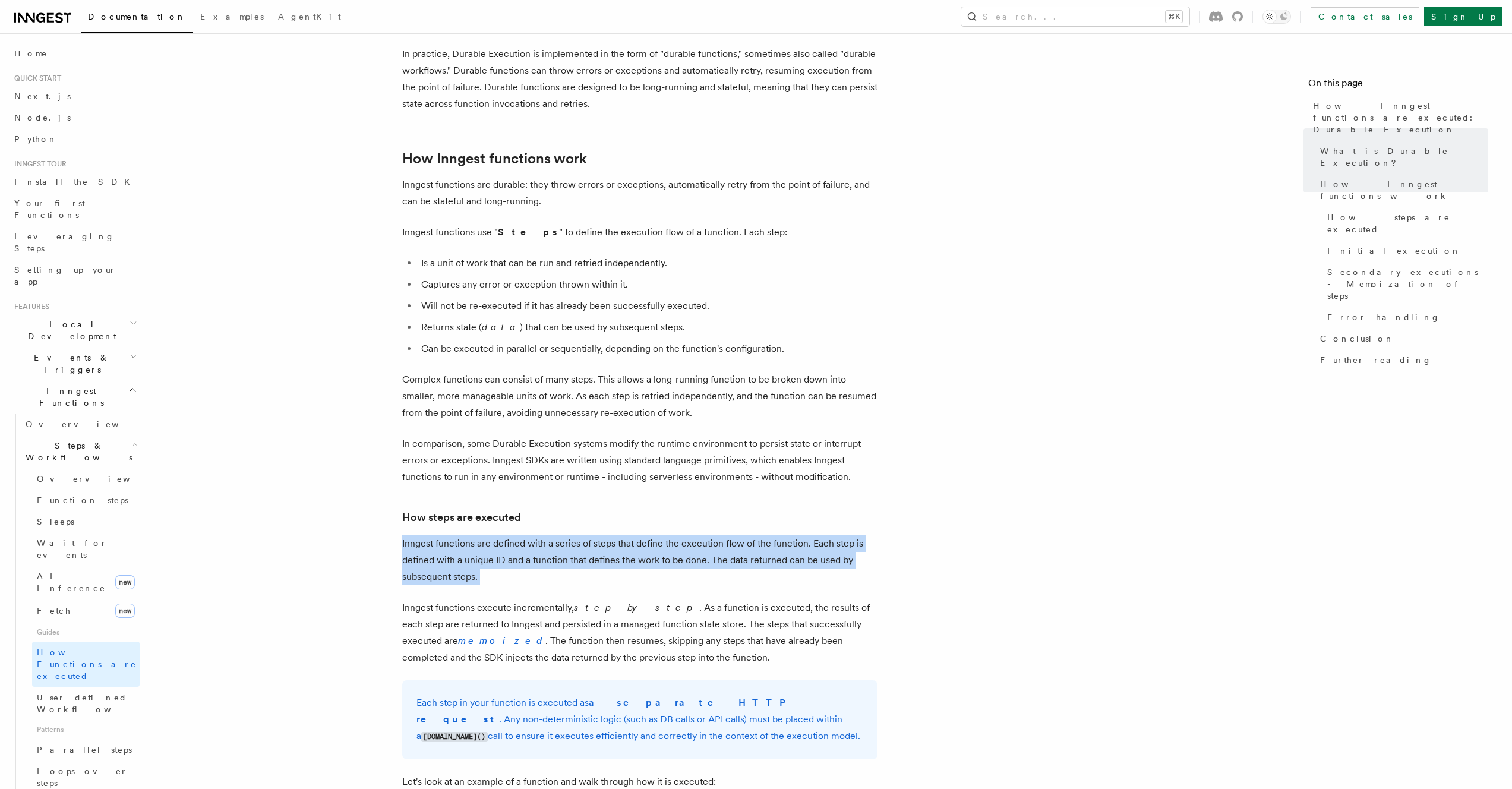
click at [451, 535] on p "Inngest functions are defined with a series of steps that define the execution …" at bounding box center [640, 560] width 475 height 50
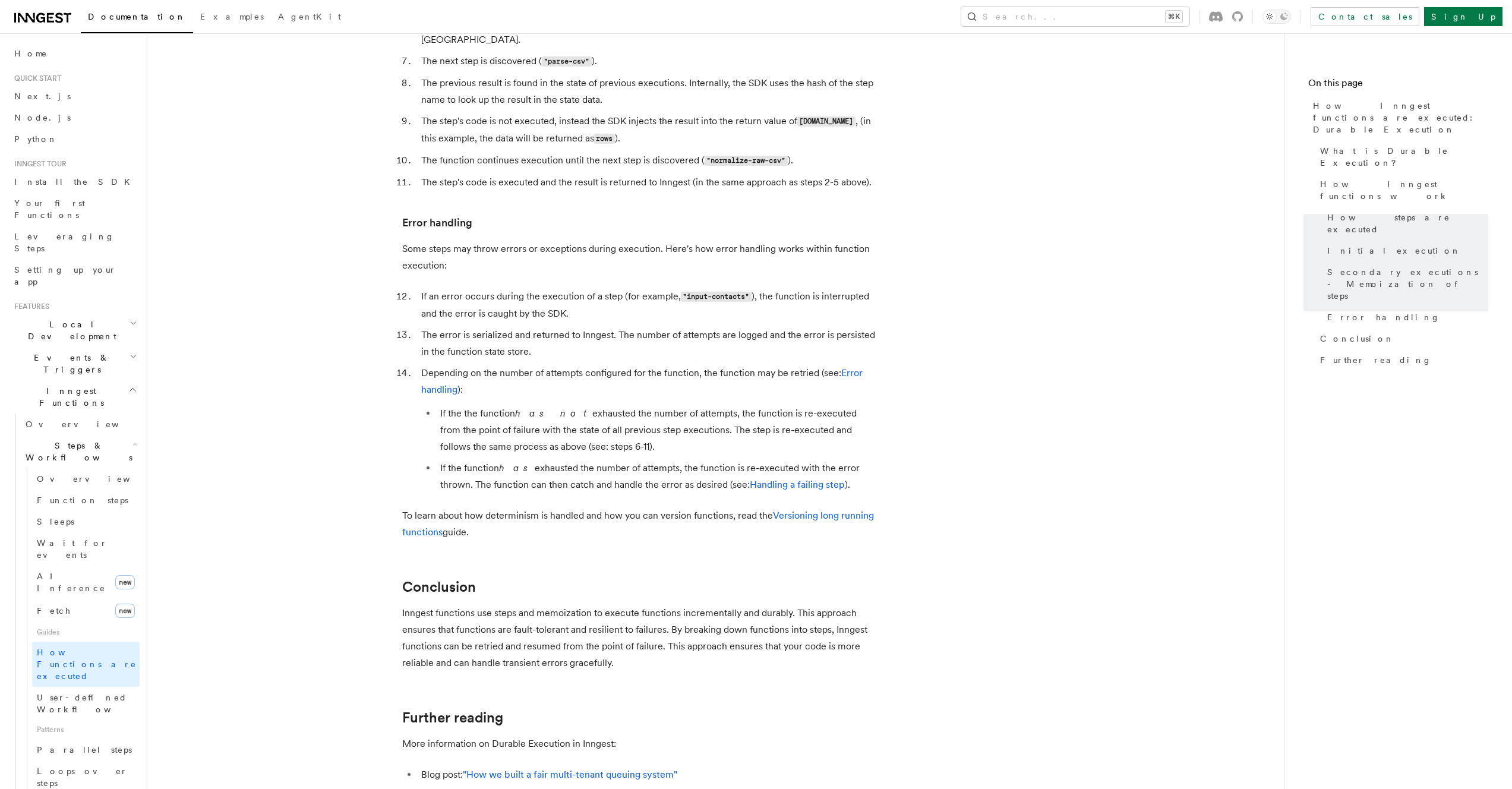
scroll to position [1912, 0]
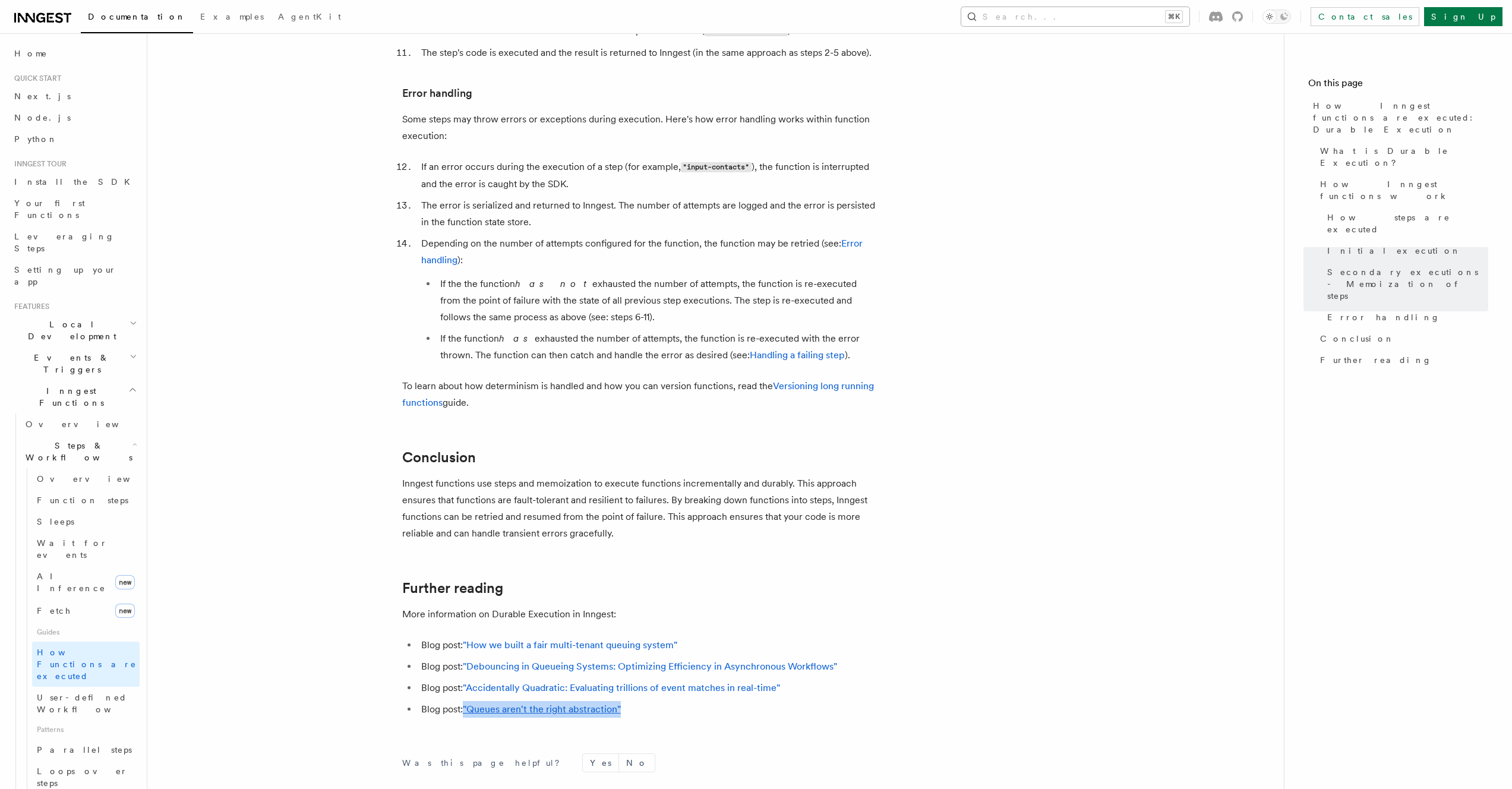
click at [1182, 14] on kbd "⌘K" at bounding box center [1174, 16] width 17 height 12
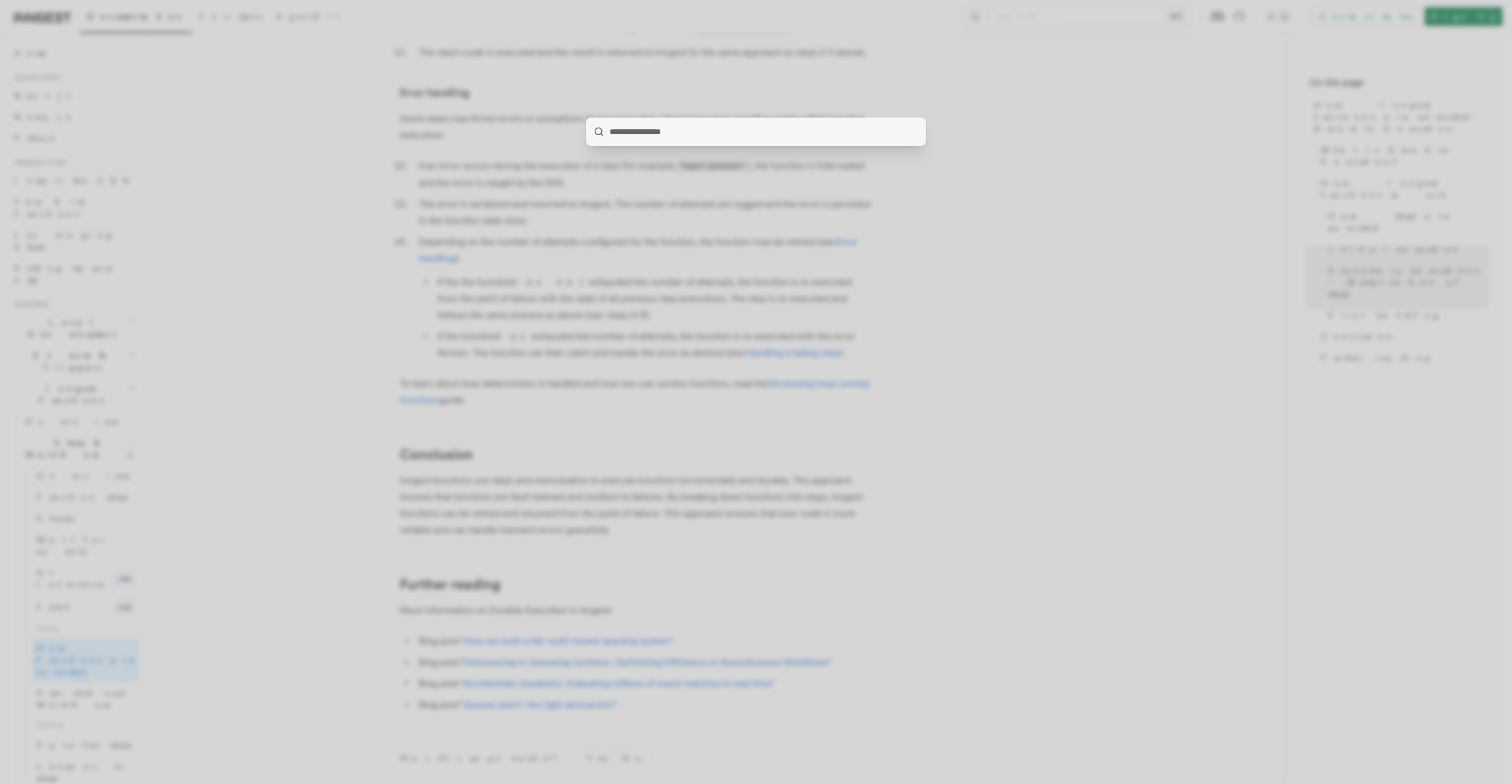
click at [879, 332] on div at bounding box center [756, 392] width 1512 height 784
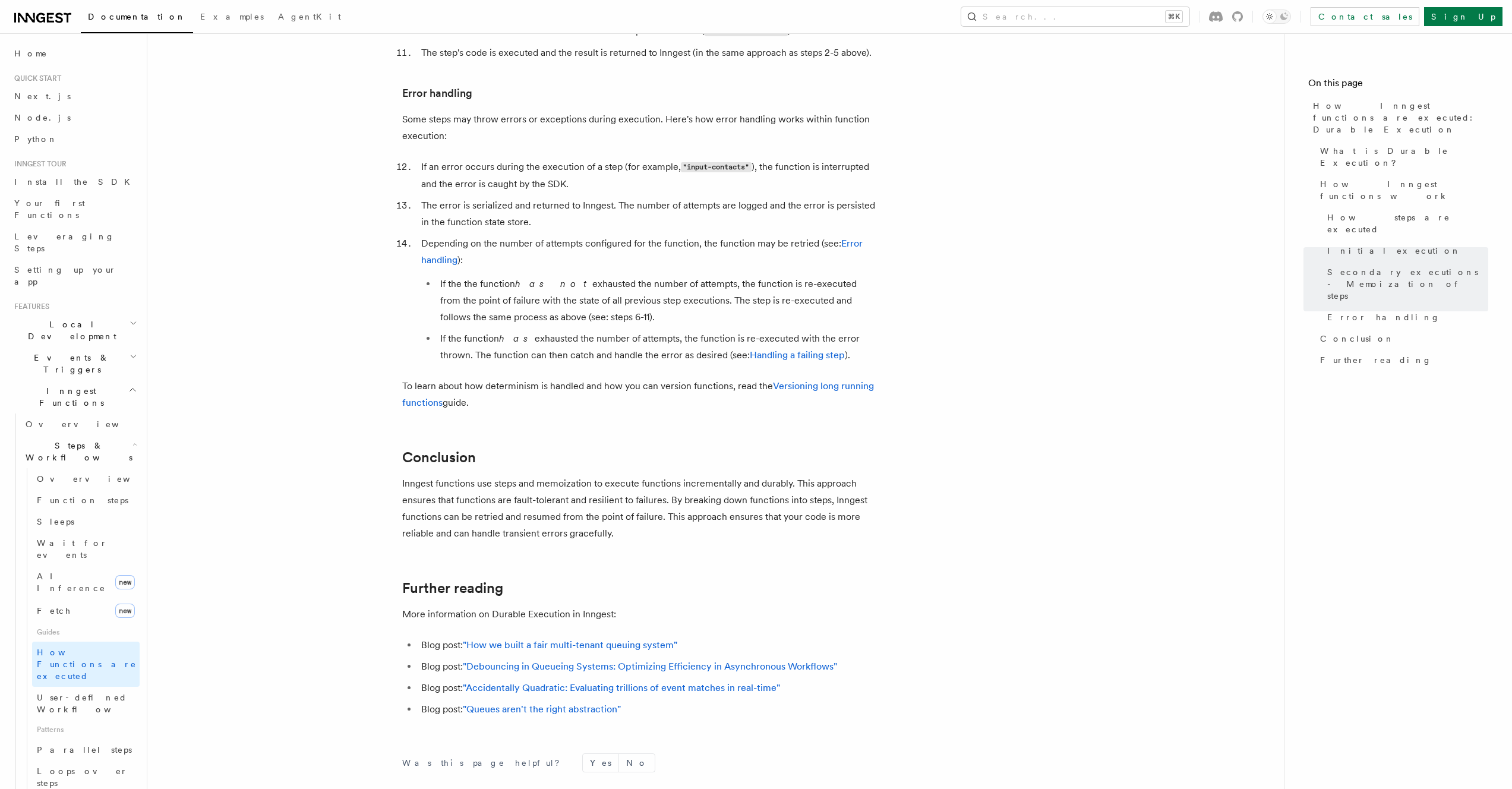
scroll to position [16, 0]
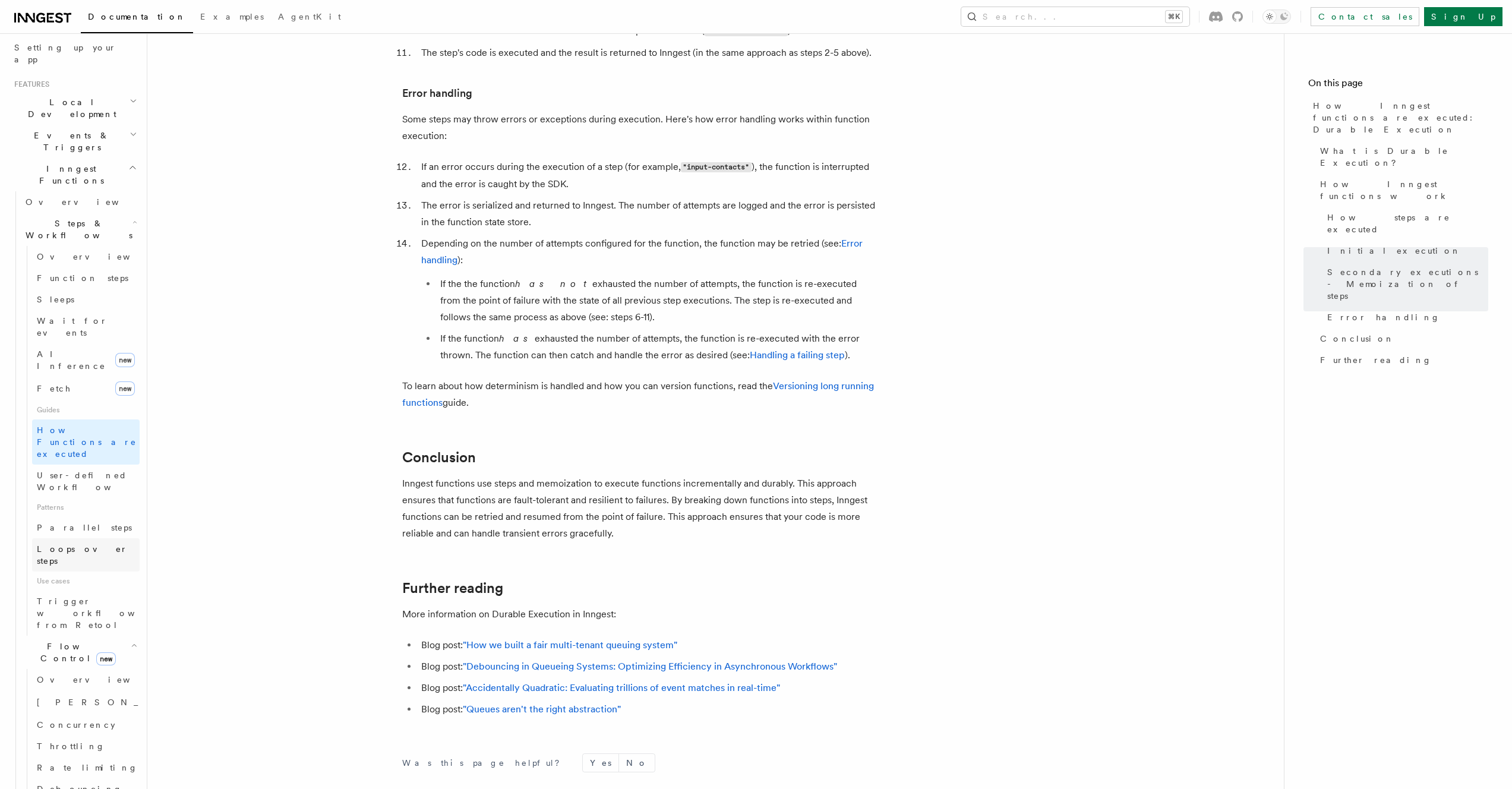
click at [86, 544] on span "Loops over steps" at bounding box center [82, 555] width 91 height 21
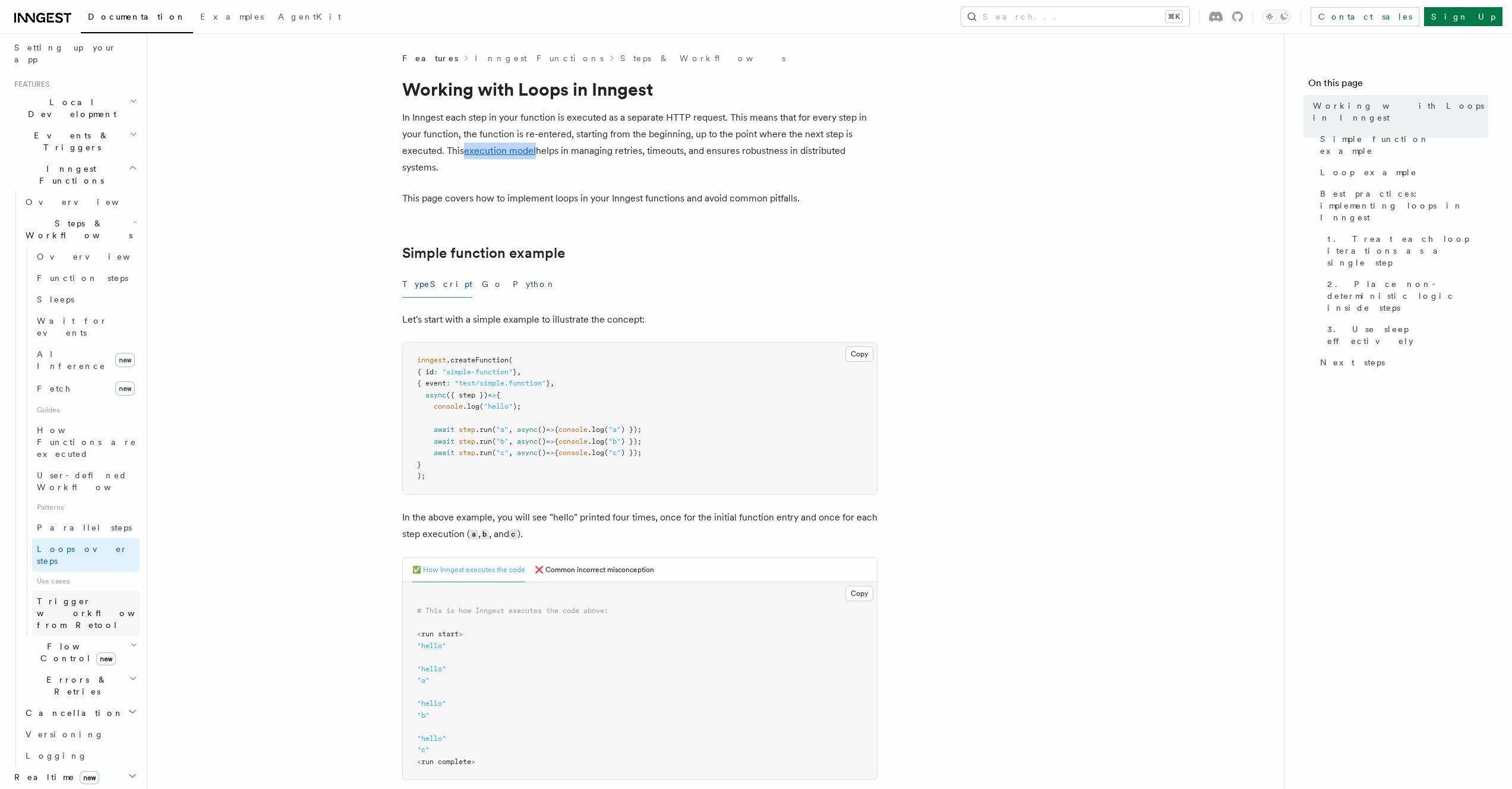
click at [79, 595] on span "Trigger workflows from Retool" at bounding box center [102, 613] width 131 height 35
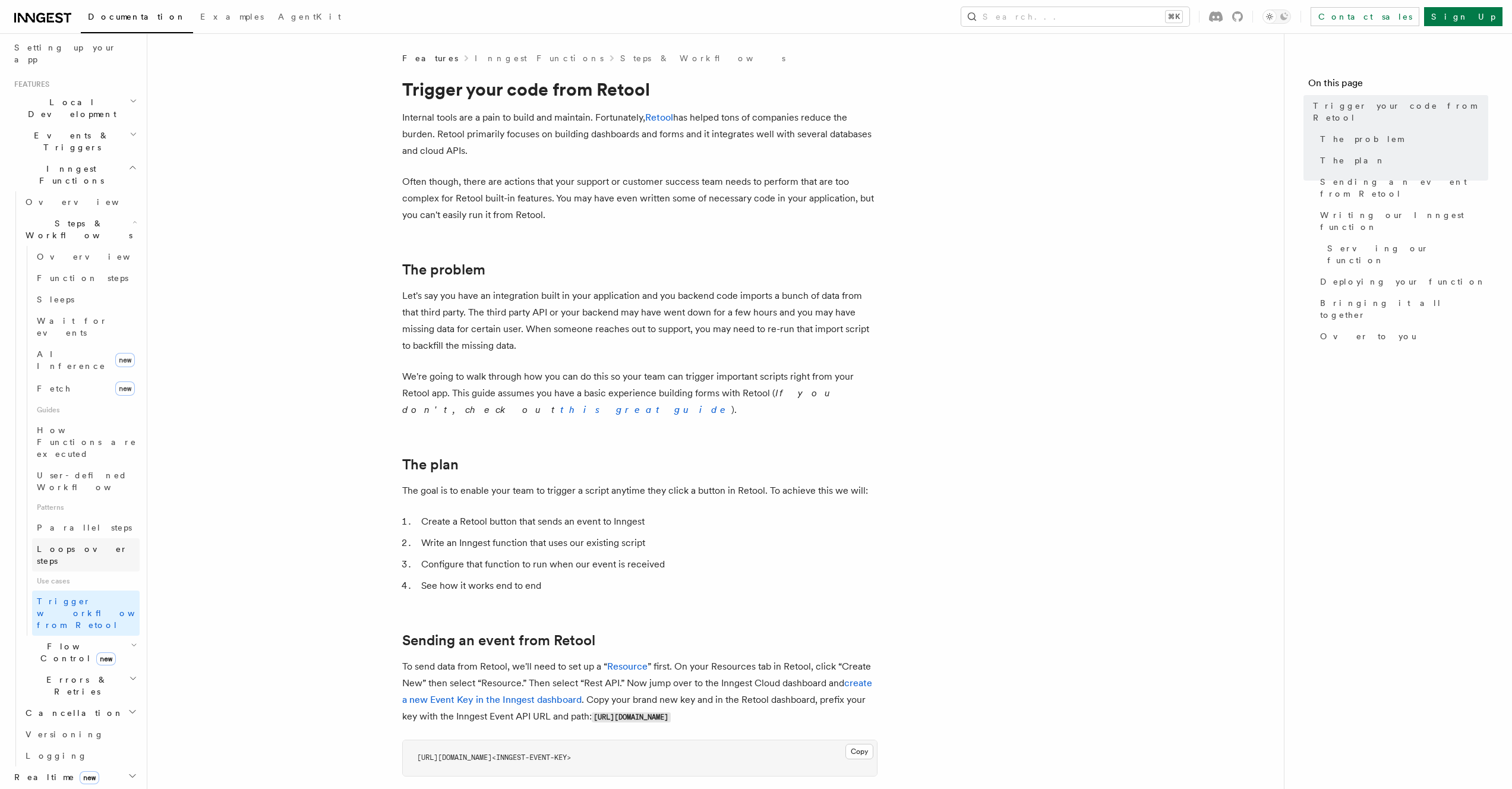
click at [79, 538] on link "Loops over steps" at bounding box center [86, 554] width 107 height 33
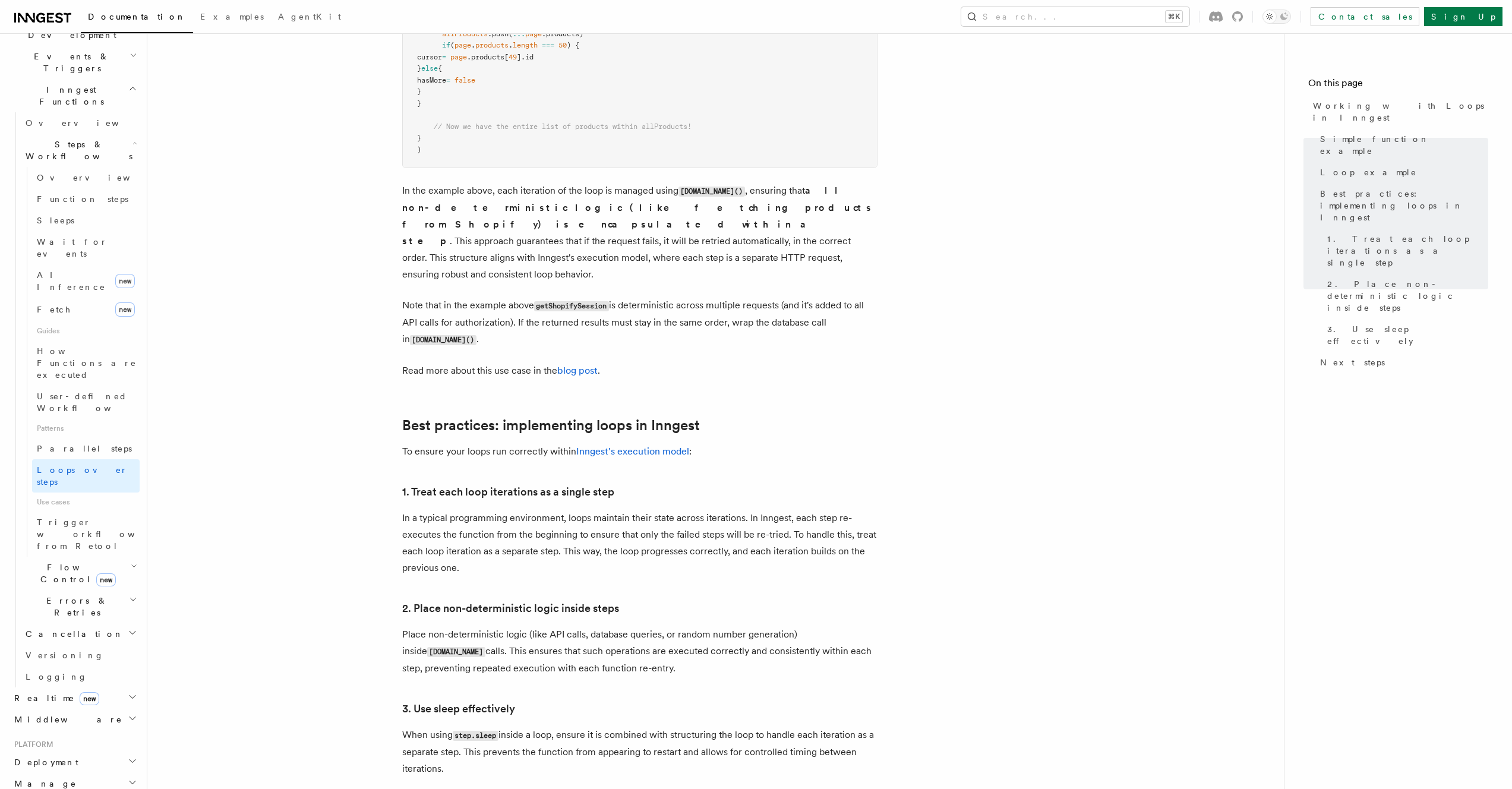
scroll to position [1311, 0]
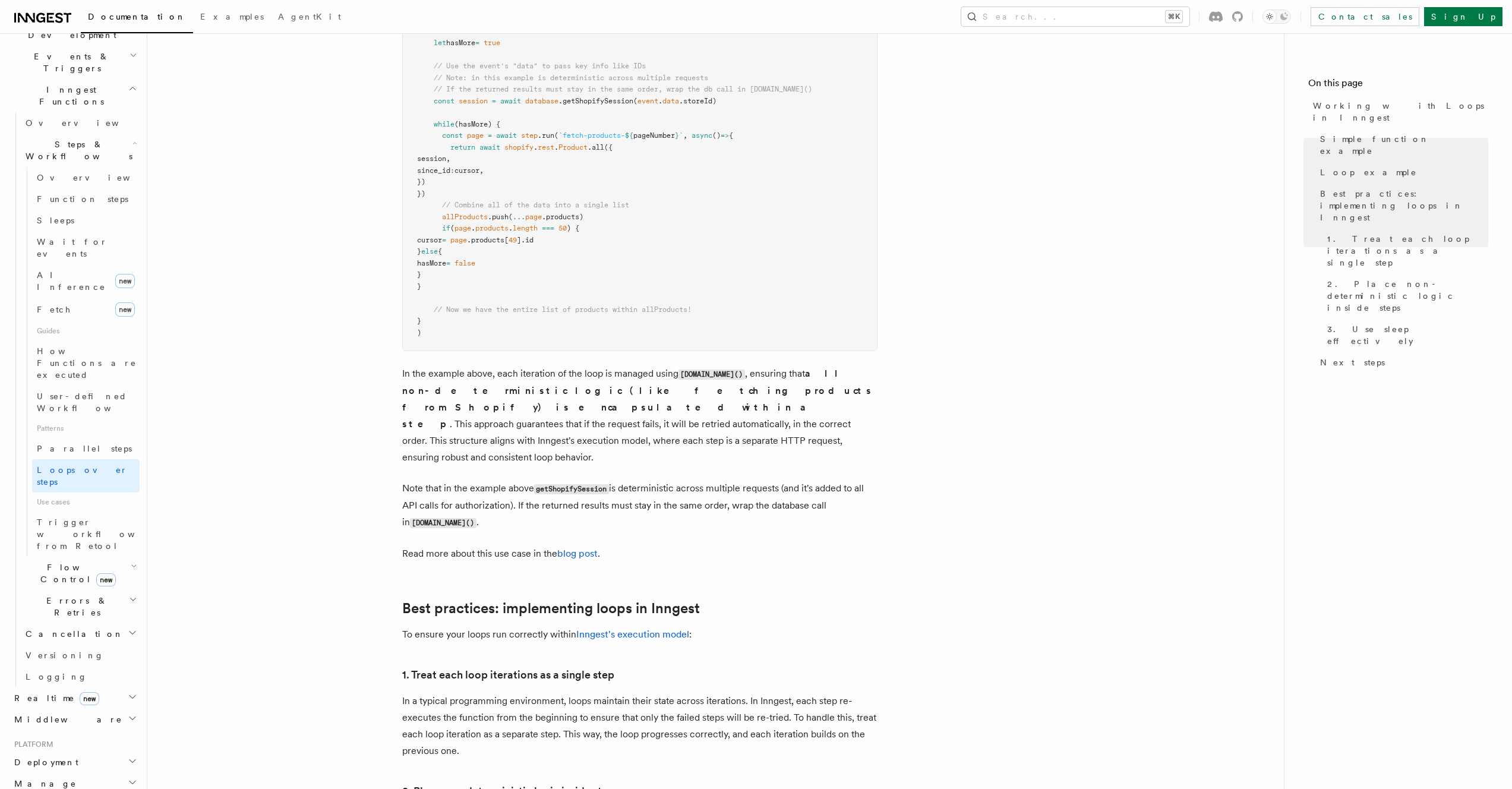
click at [23, 752] on h2 "Deployment" at bounding box center [74, 762] width 130 height 21
click at [40, 779] on span "Overview" at bounding box center [86, 783] width 122 height 9
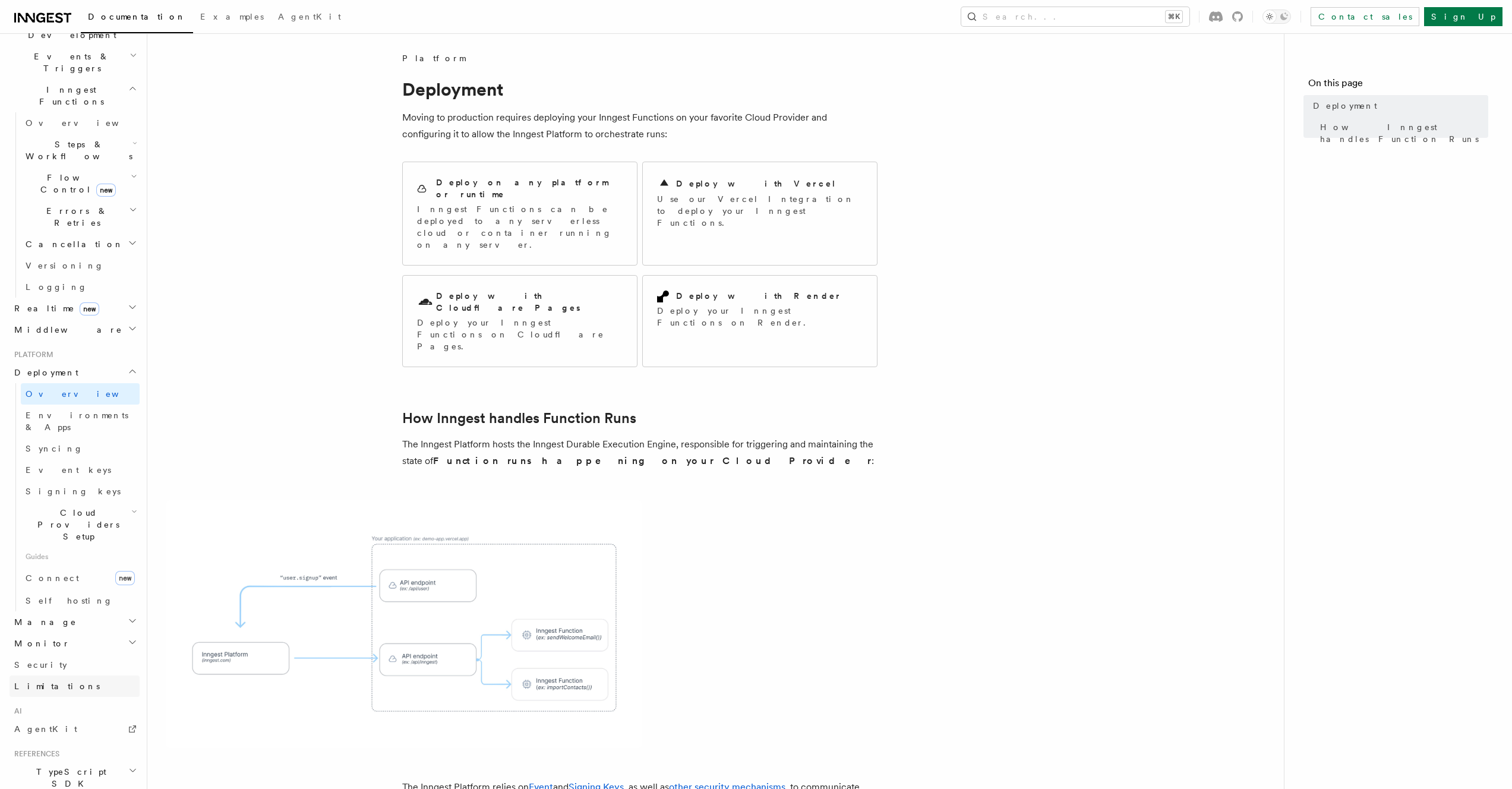
click at [54, 682] on span "Limitations" at bounding box center [57, 686] width 86 height 9
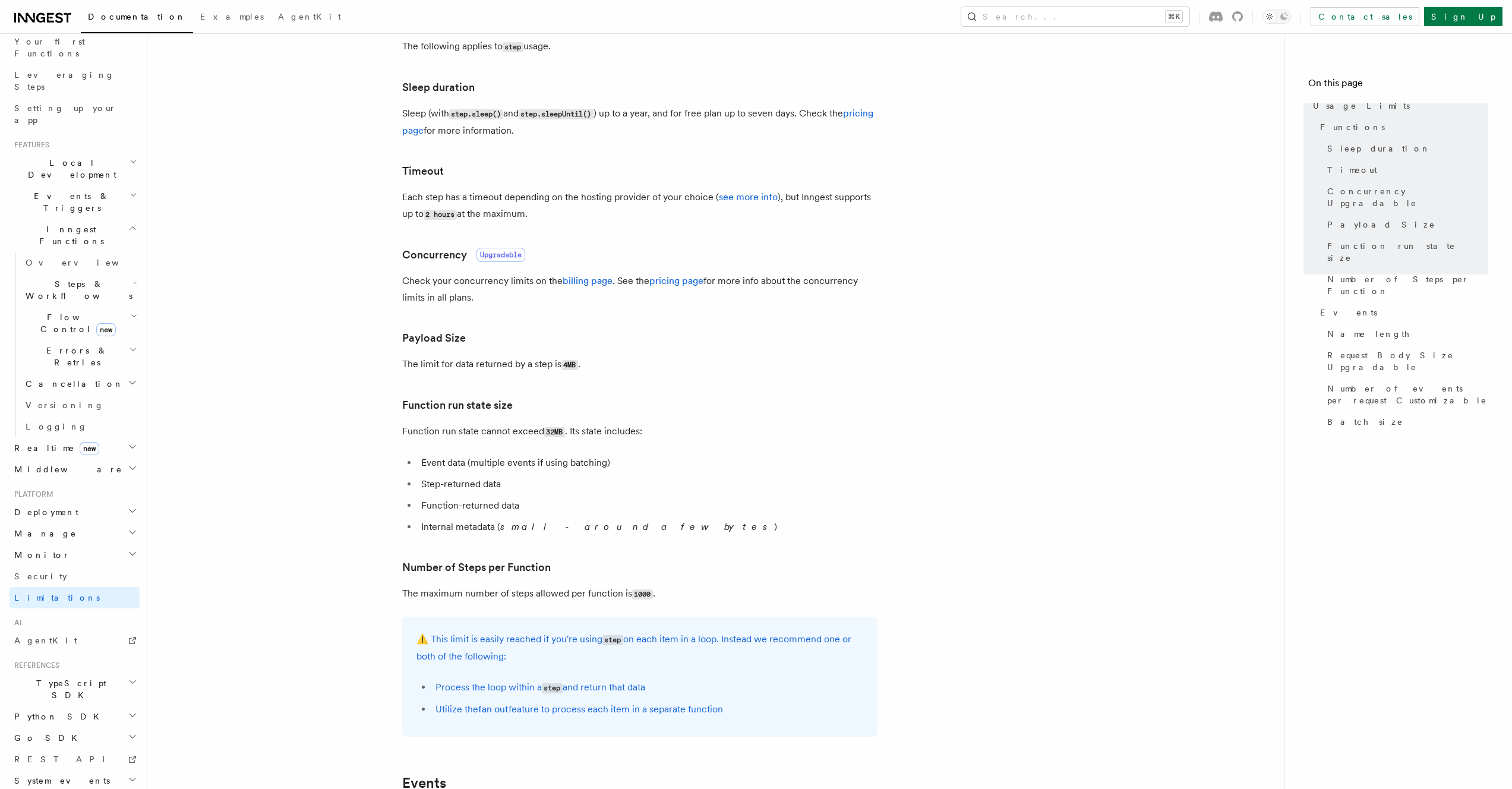
scroll to position [277, 0]
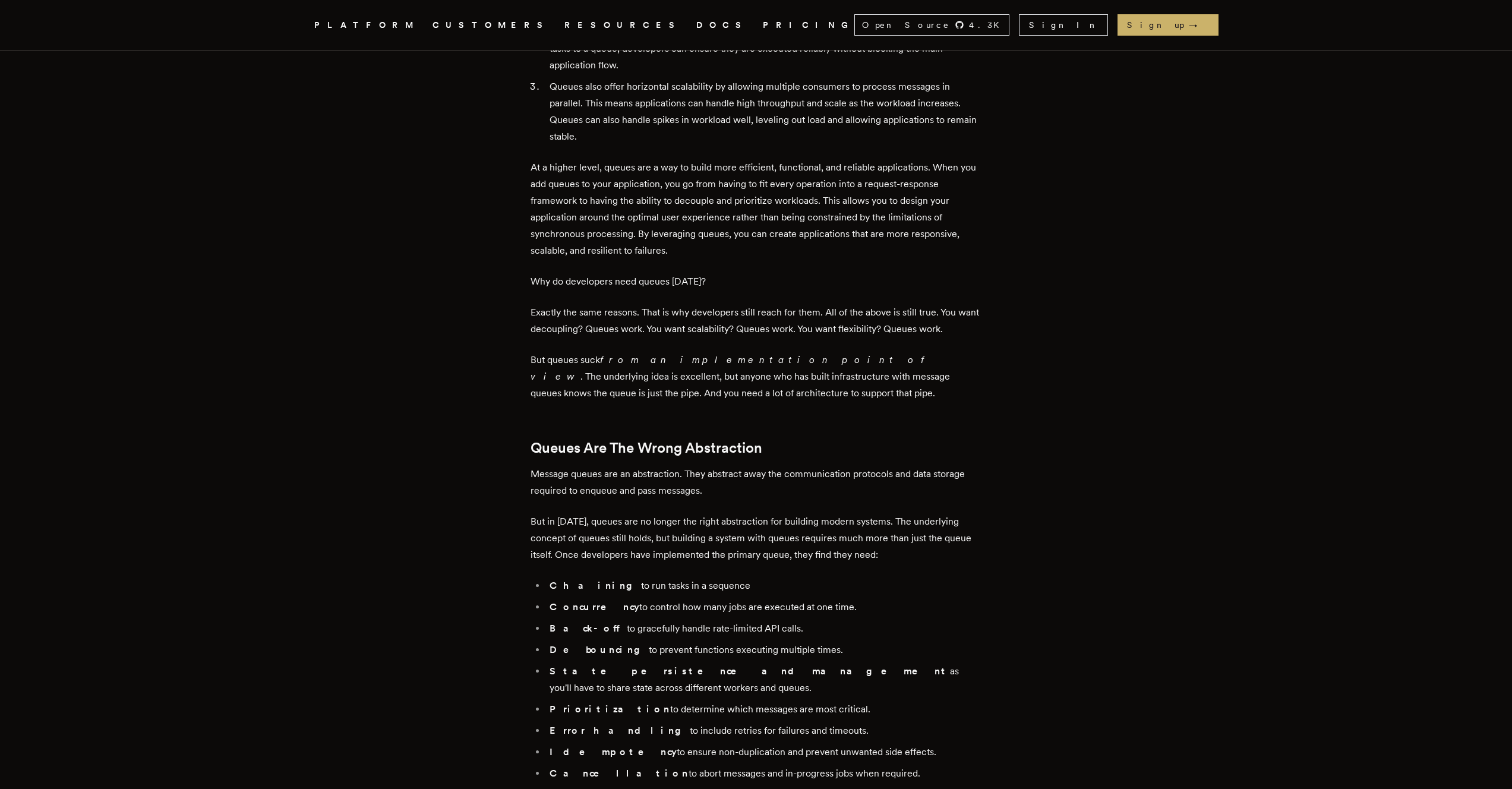
scroll to position [863, 0]
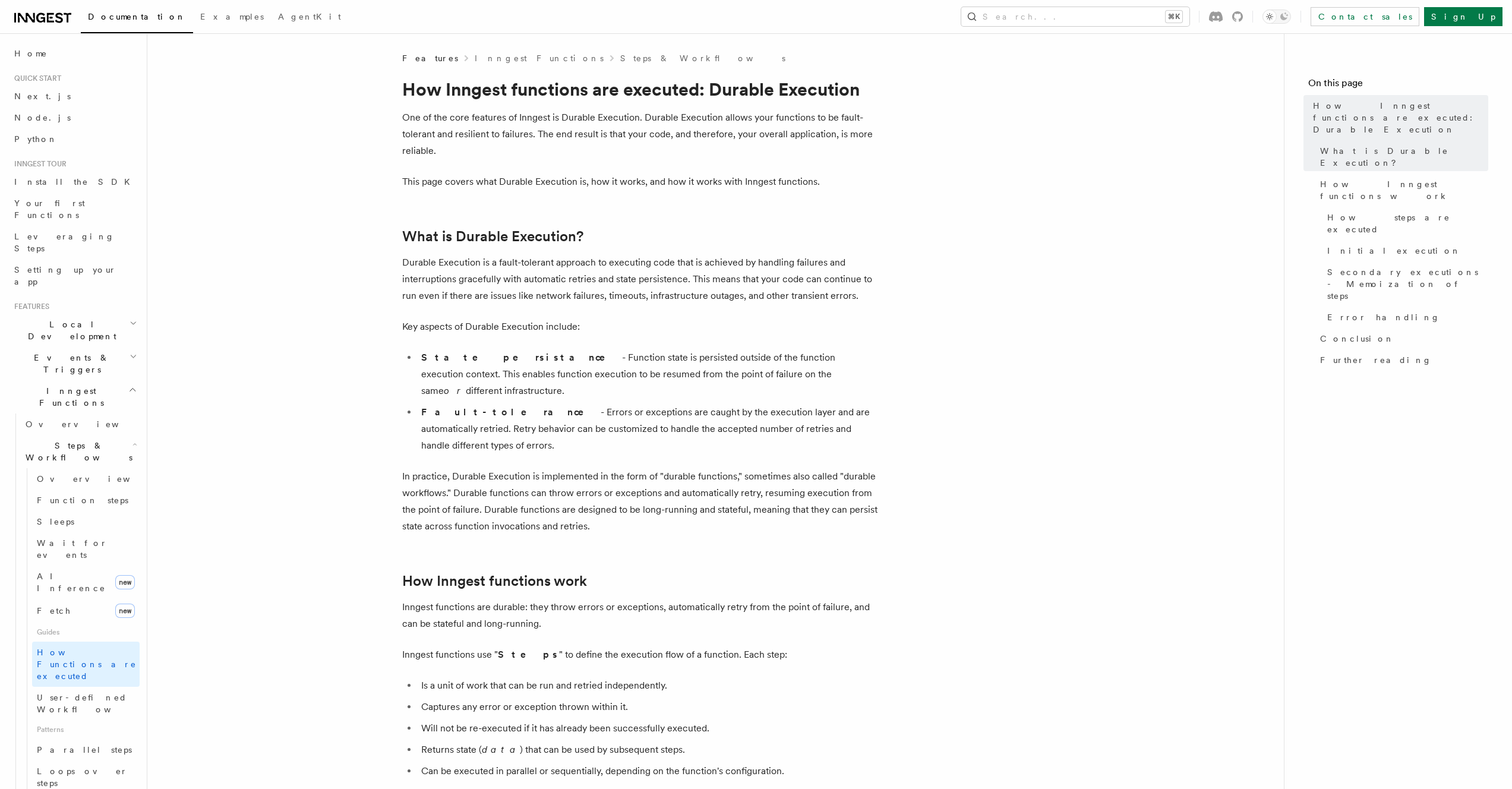
scroll to position [8, 0]
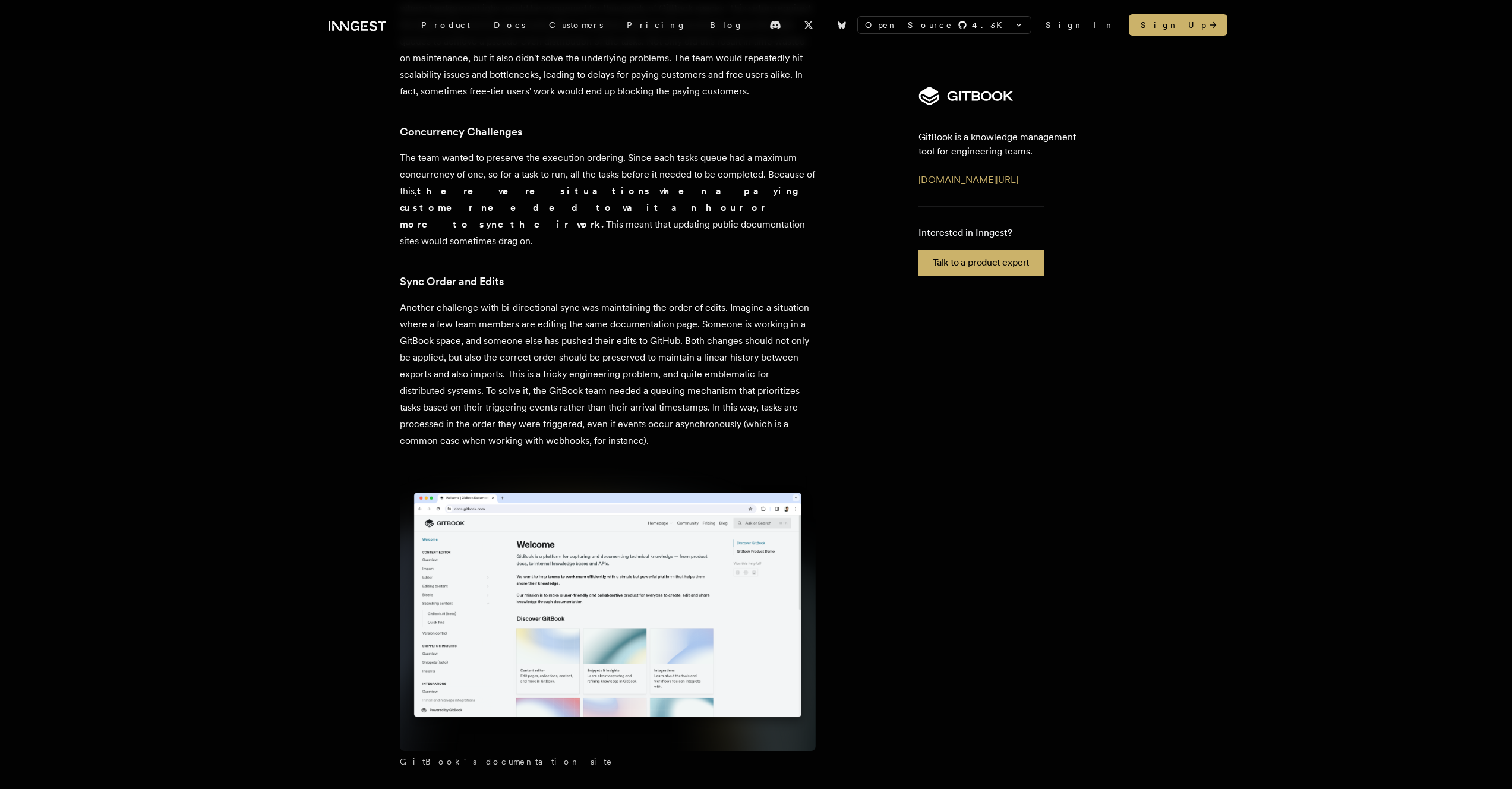
scroll to position [613, 0]
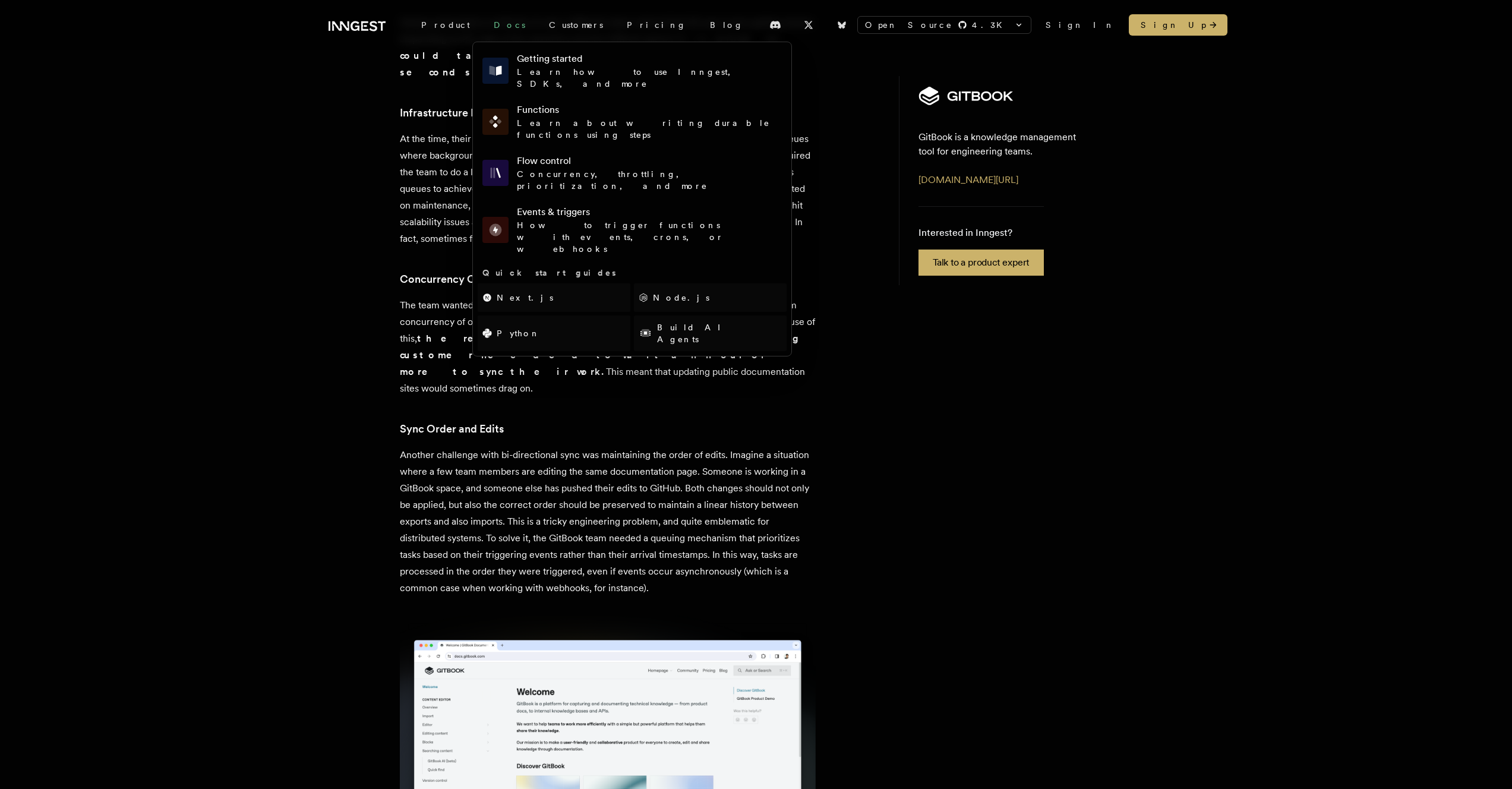
click at [486, 30] on link "Docs" at bounding box center [510, 25] width 55 height 21
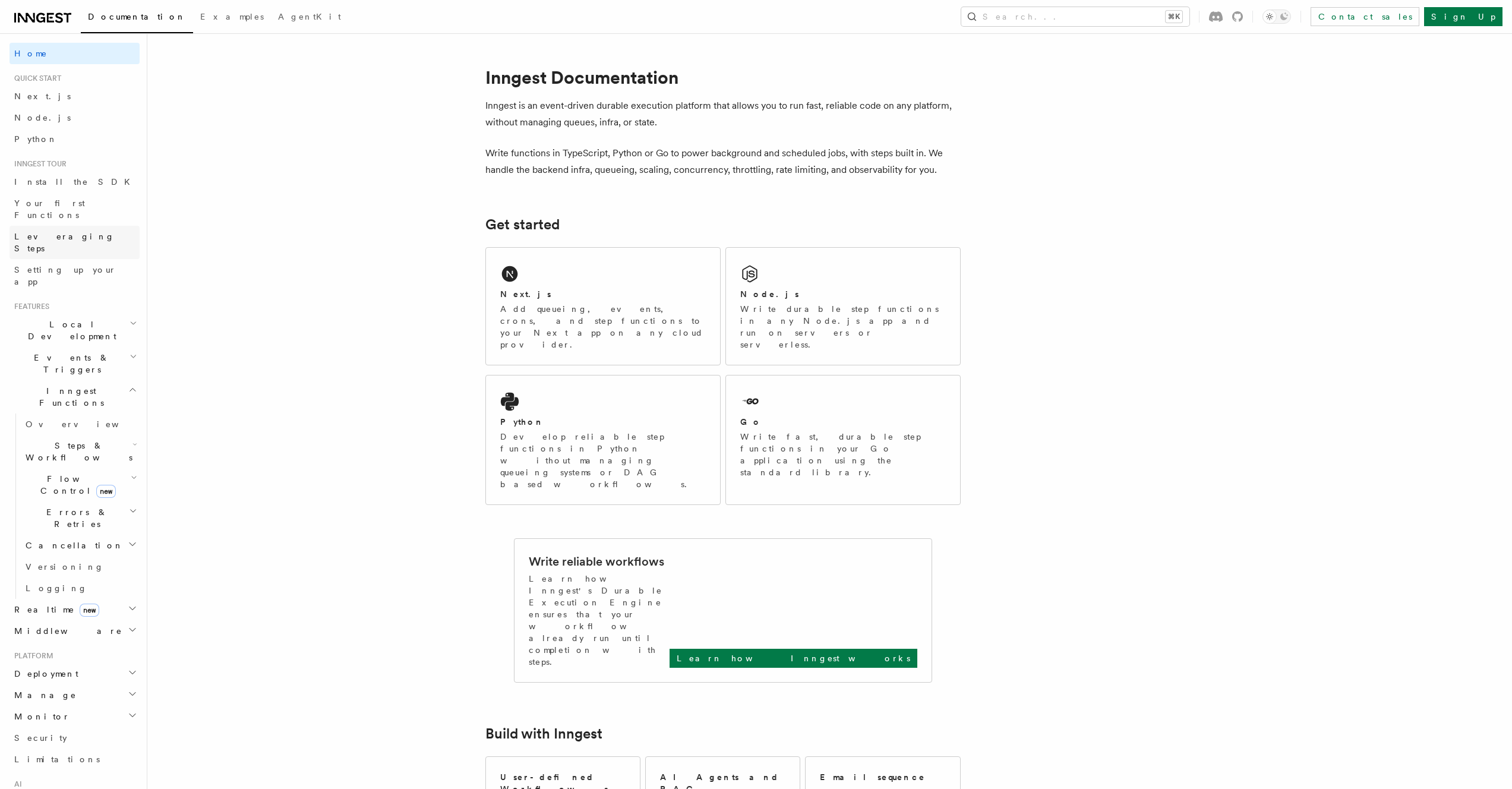
click at [77, 232] on span "Leveraging Steps" at bounding box center [64, 242] width 100 height 21
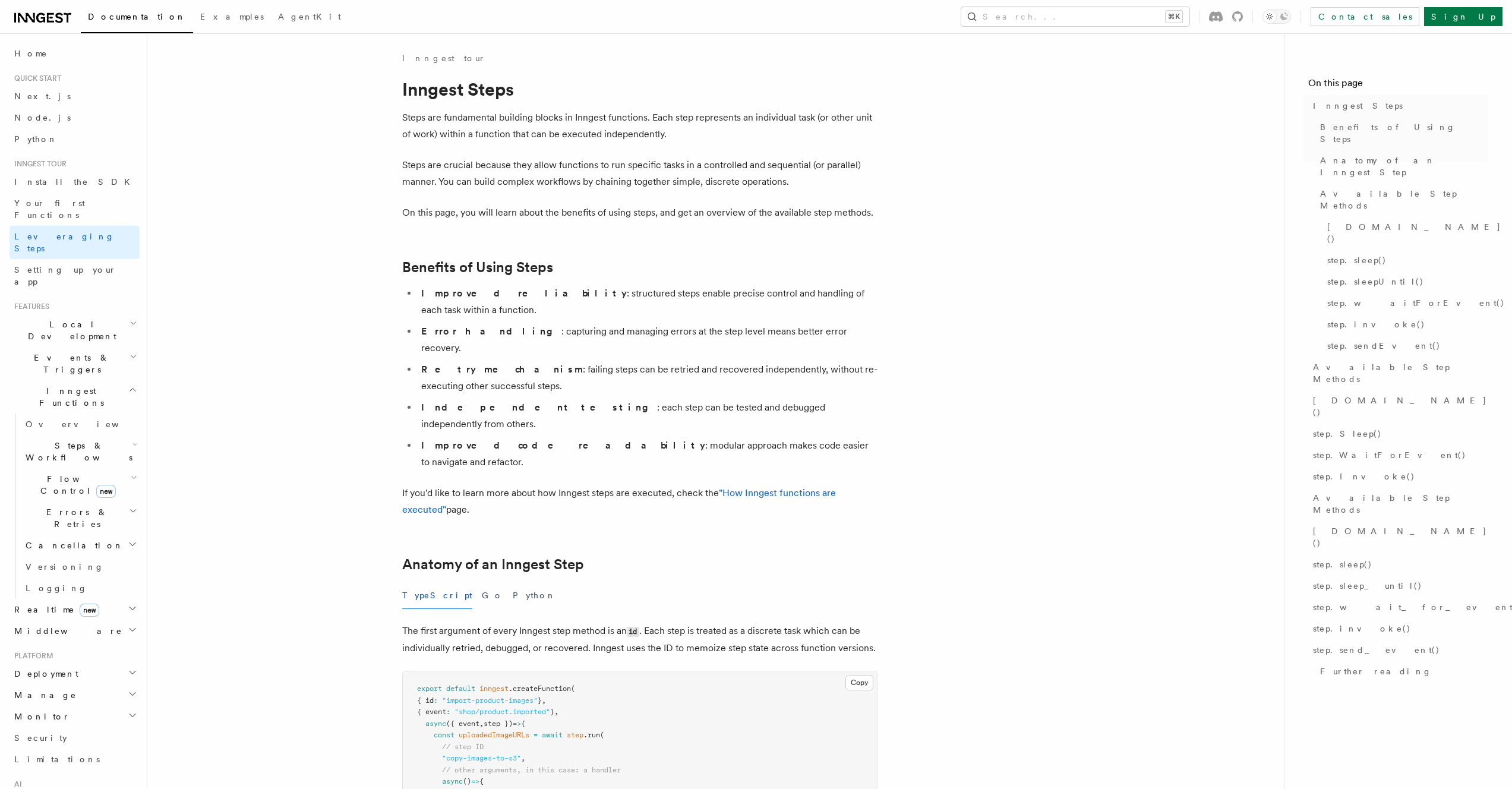
click at [77, 232] on span "Leveraging Steps" at bounding box center [64, 242] width 100 height 21
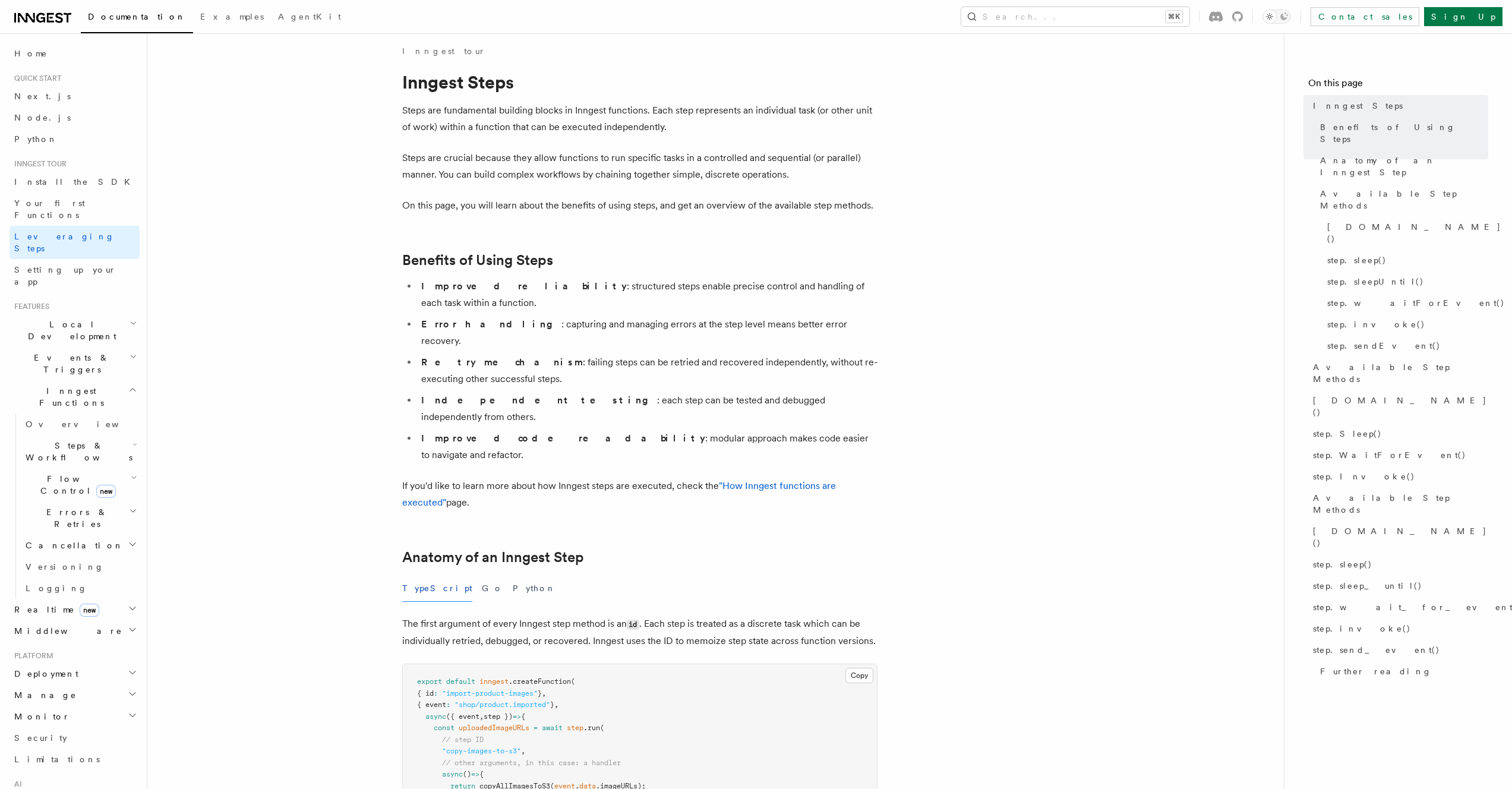
click at [457, 117] on p "Steps are fundamental building blocks in Inngest functions. Each step represent…" at bounding box center [640, 119] width 475 height 33
click at [459, 117] on p "Steps are fundamental building blocks in Inngest functions. Each step represent…" at bounding box center [640, 119] width 475 height 33
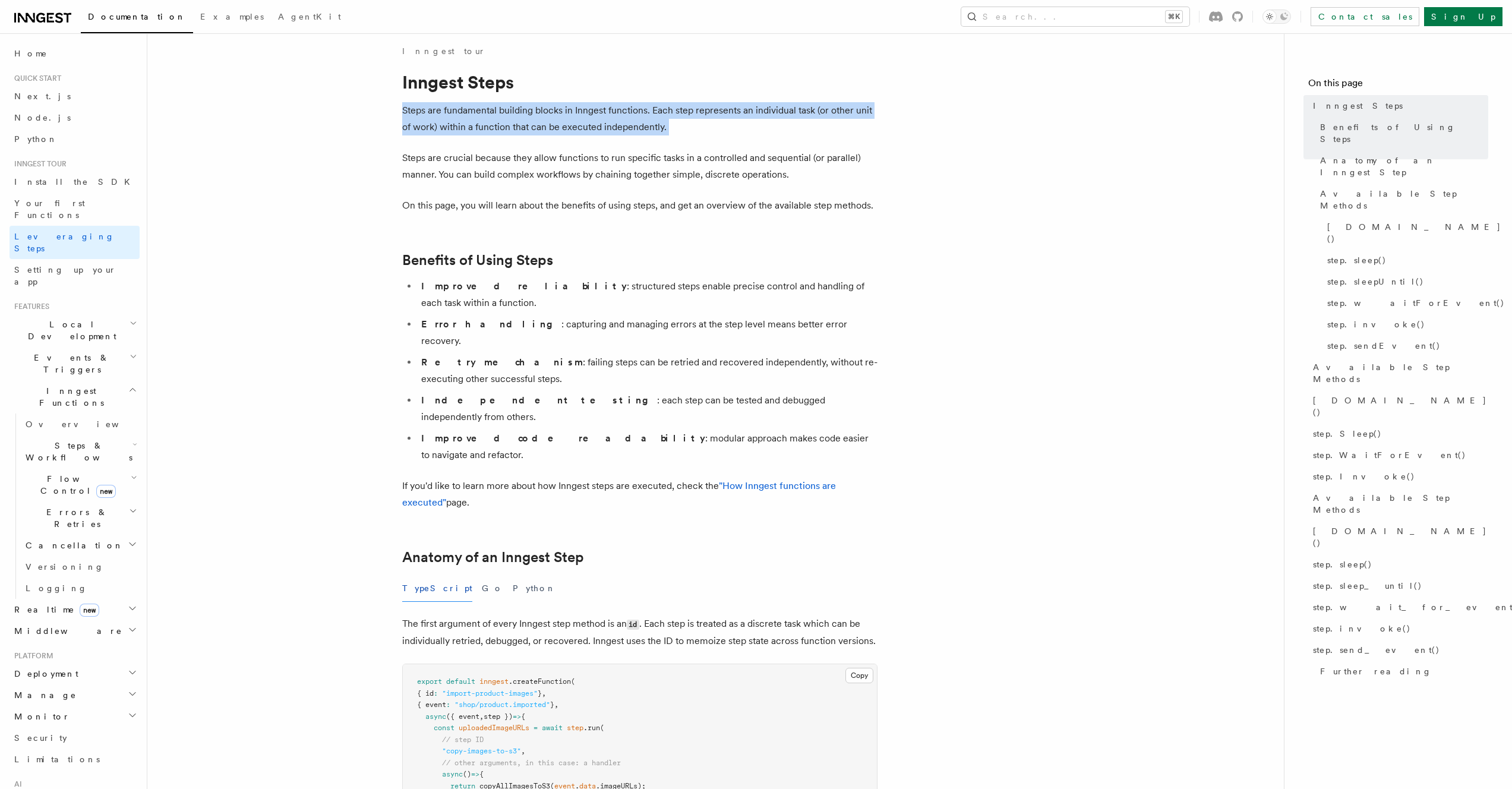
click at [459, 116] on p "Steps are fundamental building blocks in Inngest functions. Each step represent…" at bounding box center [640, 119] width 475 height 33
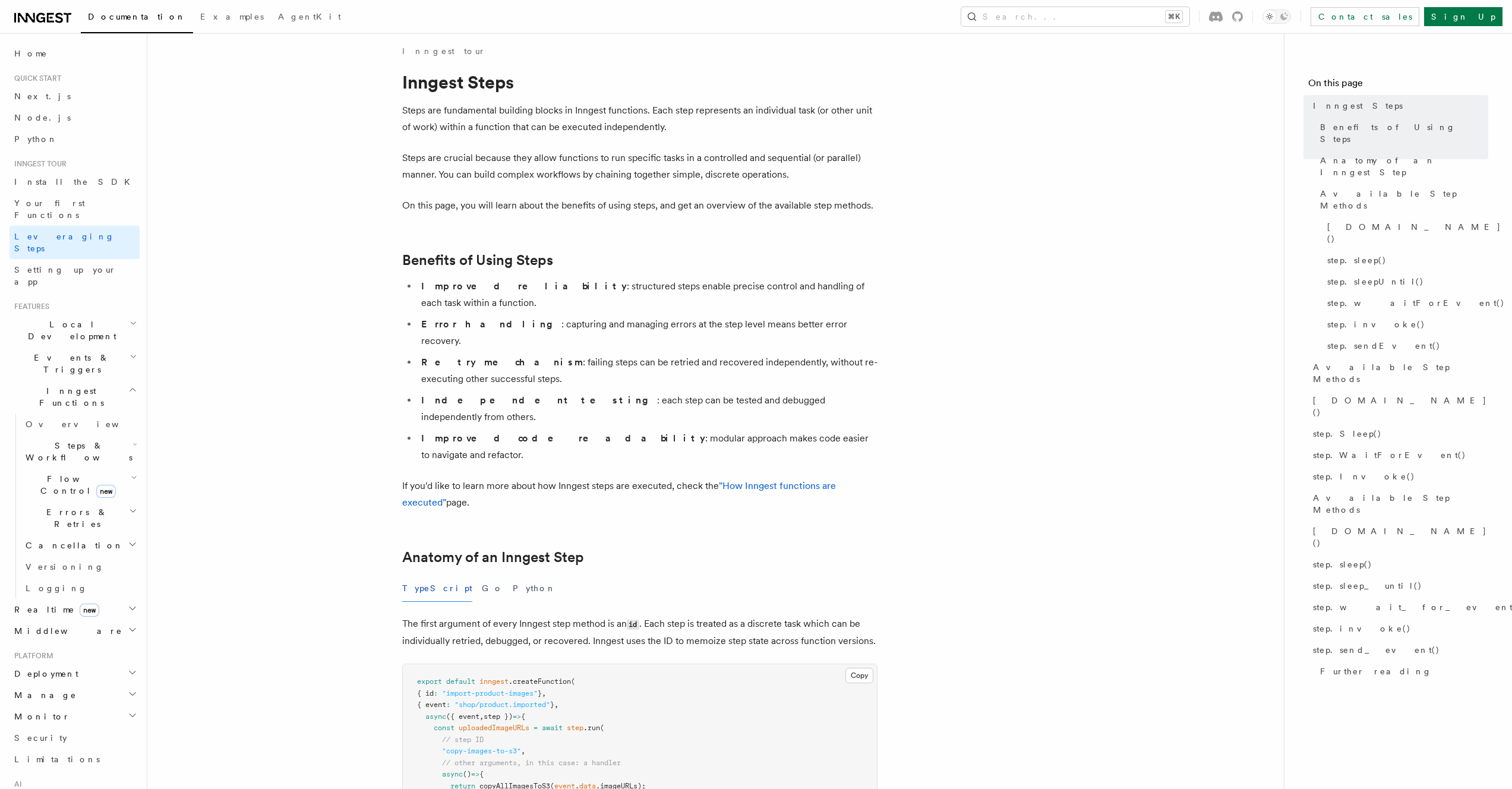
click at [553, 177] on p "Steps are crucial because they allow functions to run specific tasks in a contr…" at bounding box center [640, 166] width 475 height 33
drag, startPoint x: 637, startPoint y: 164, endPoint x: 671, endPoint y: 168, distance: 34.2
click at [671, 168] on p "Steps are crucial because they allow functions to run specific tasks in a contr…" at bounding box center [640, 166] width 475 height 33
click at [670, 168] on p "Steps are crucial because they allow functions to run specific tasks in a contr…" at bounding box center [640, 166] width 475 height 33
click at [669, 168] on p "Steps are crucial because they allow functions to run specific tasks in a contr…" at bounding box center [640, 166] width 475 height 33
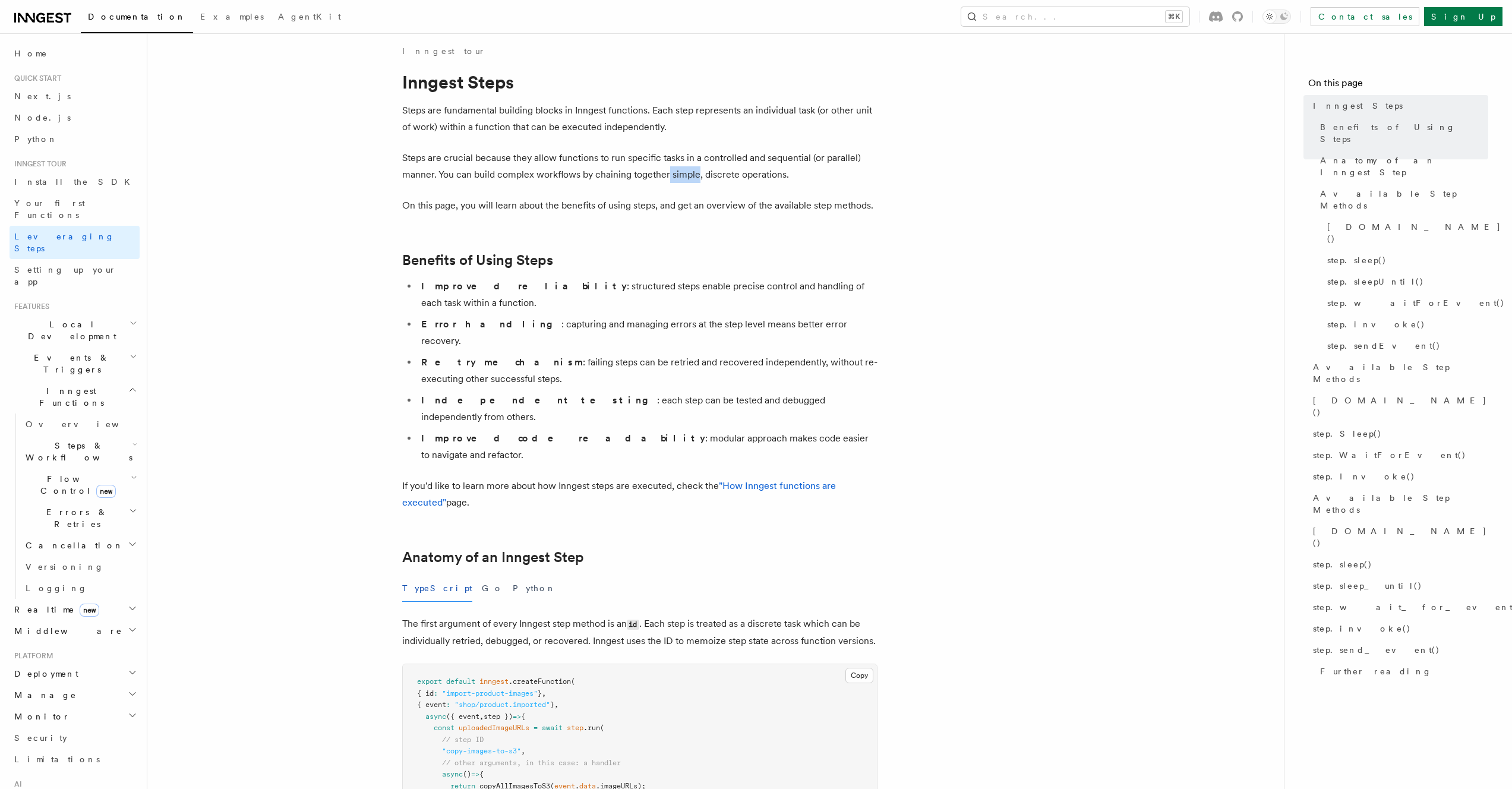
click at [666, 168] on p "Steps are crucial because they allow functions to run specific tasks in a contr…" at bounding box center [640, 166] width 475 height 33
click at [485, 296] on ul "Improved reliability : structured steps enable precise control and handling of …" at bounding box center [640, 370] width 475 height 185
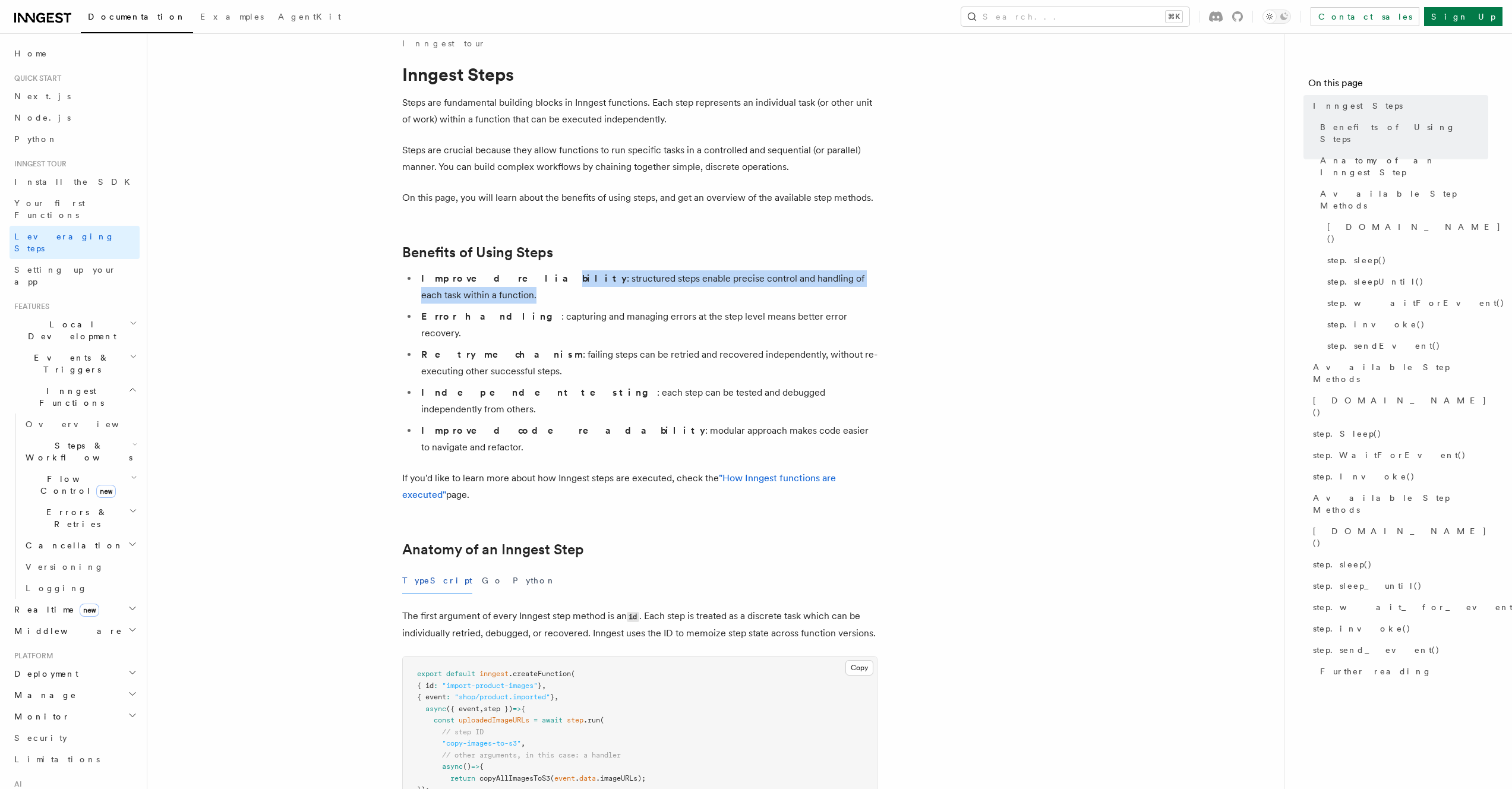
scroll to position [23, 0]
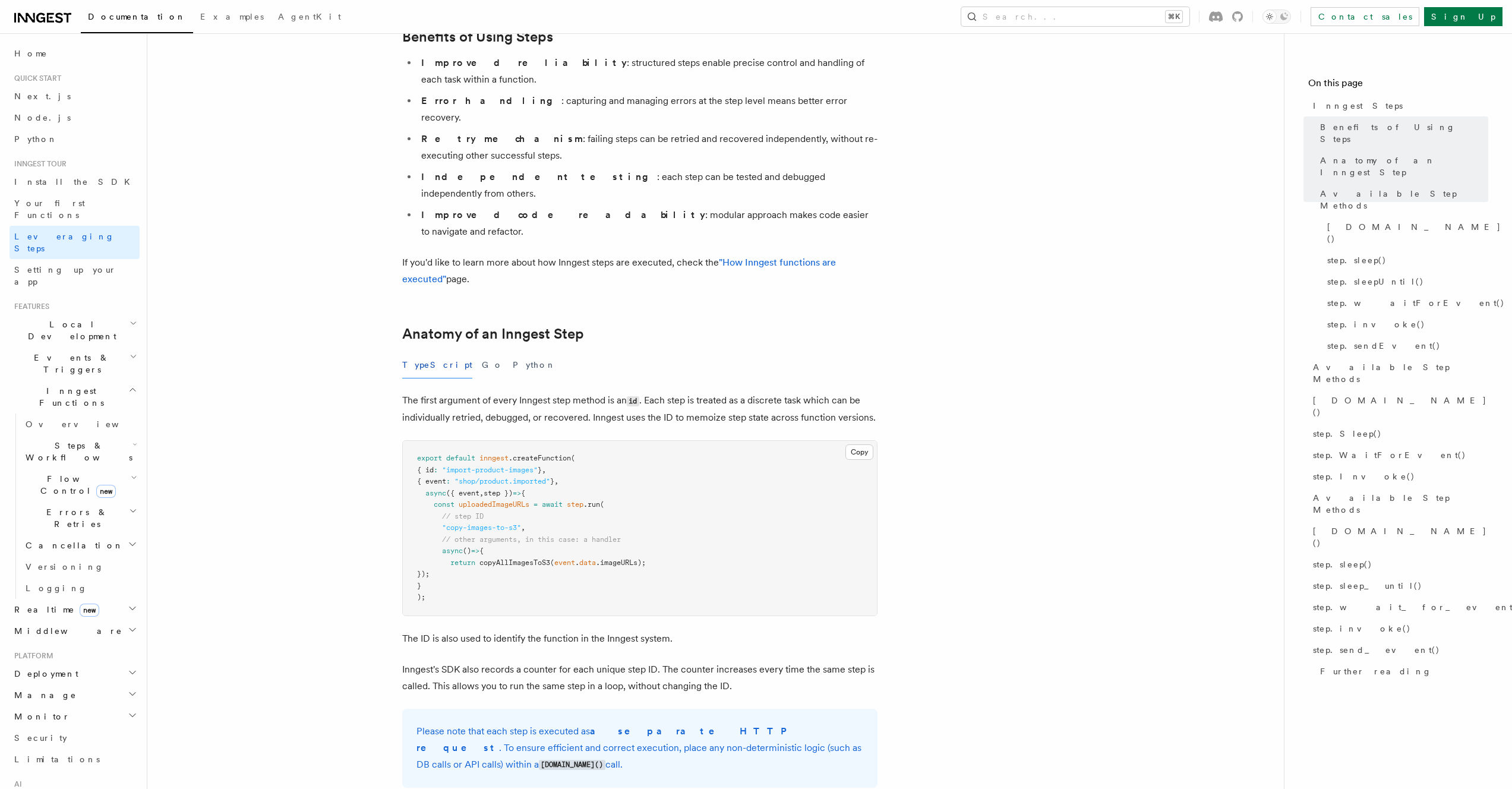
scroll to position [246, 0]
